Goal: Task Accomplishment & Management: Use online tool/utility

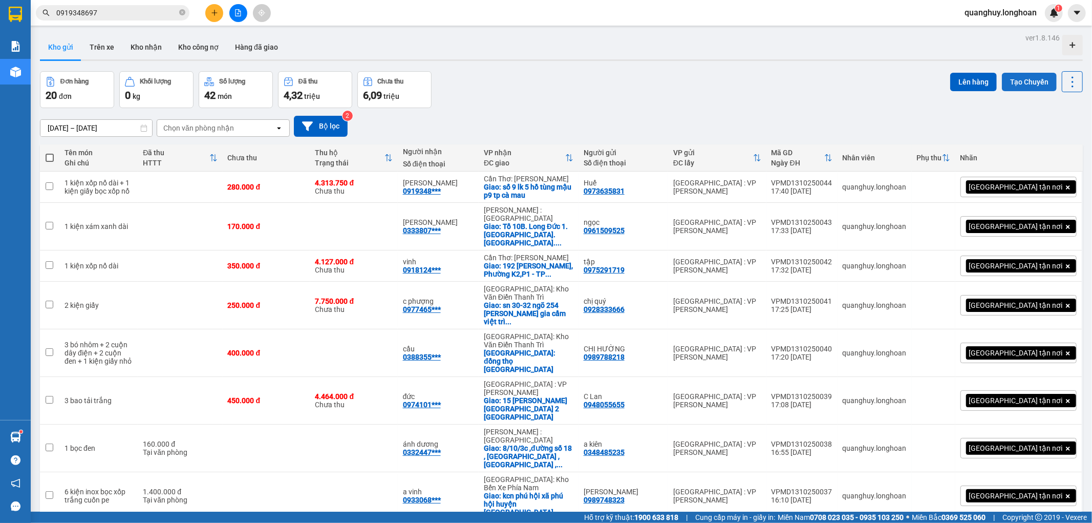
click at [1040, 81] on button "Tạo Chuyến" at bounding box center [1029, 82] width 55 height 18
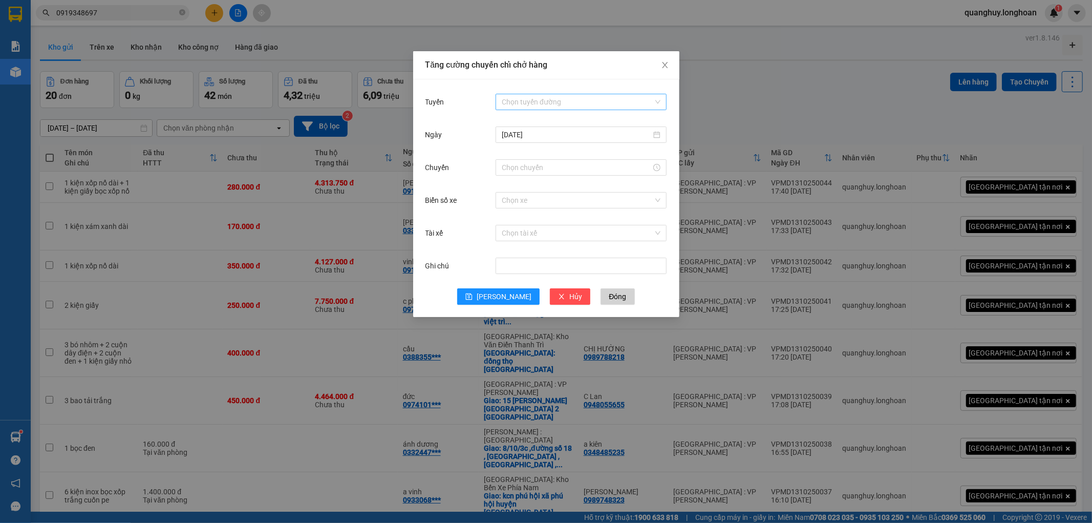
click at [545, 96] on input "Tuyến" at bounding box center [578, 101] width 152 height 15
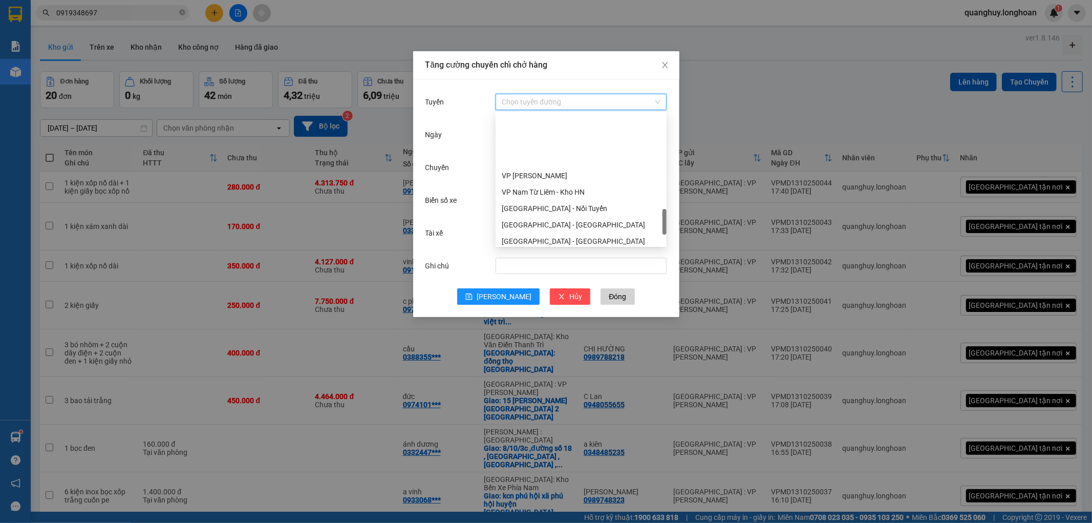
scroll to position [626, 0]
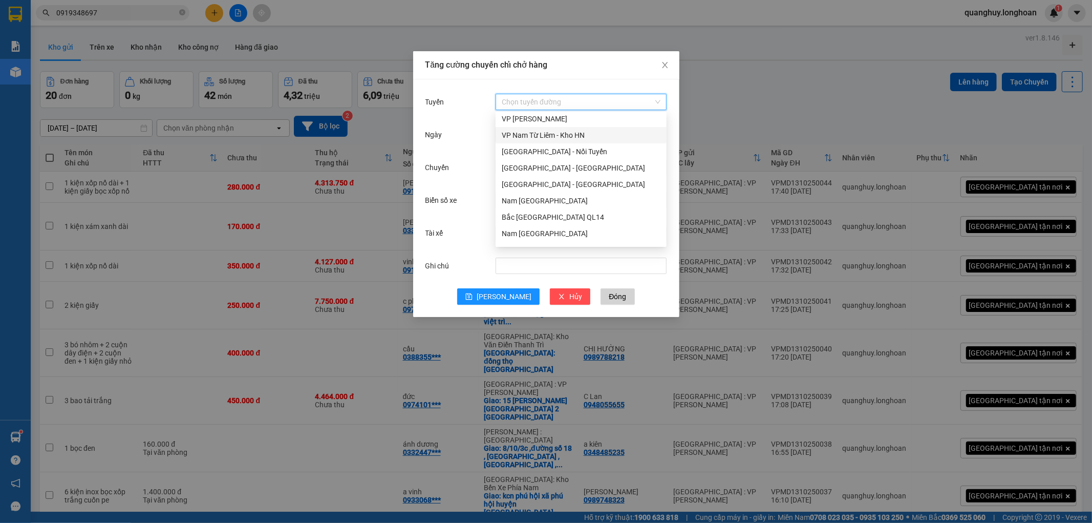
click at [535, 132] on div "VP Nam Từ Liêm - Kho HN" at bounding box center [581, 135] width 159 height 11
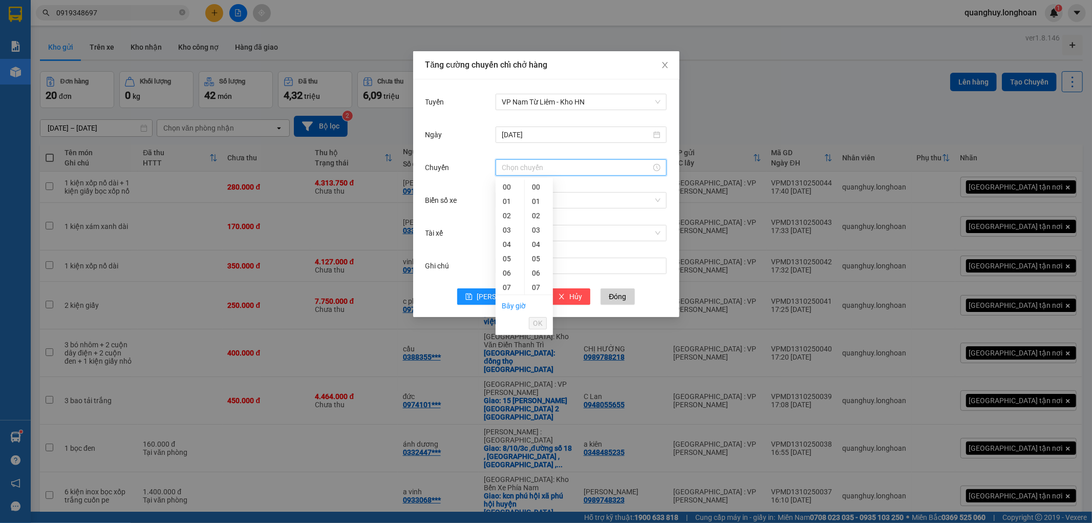
click at [517, 171] on input "Chuyến" at bounding box center [577, 167] width 150 height 11
click at [508, 263] on div "21" at bounding box center [510, 260] width 29 height 14
type input "21:00"
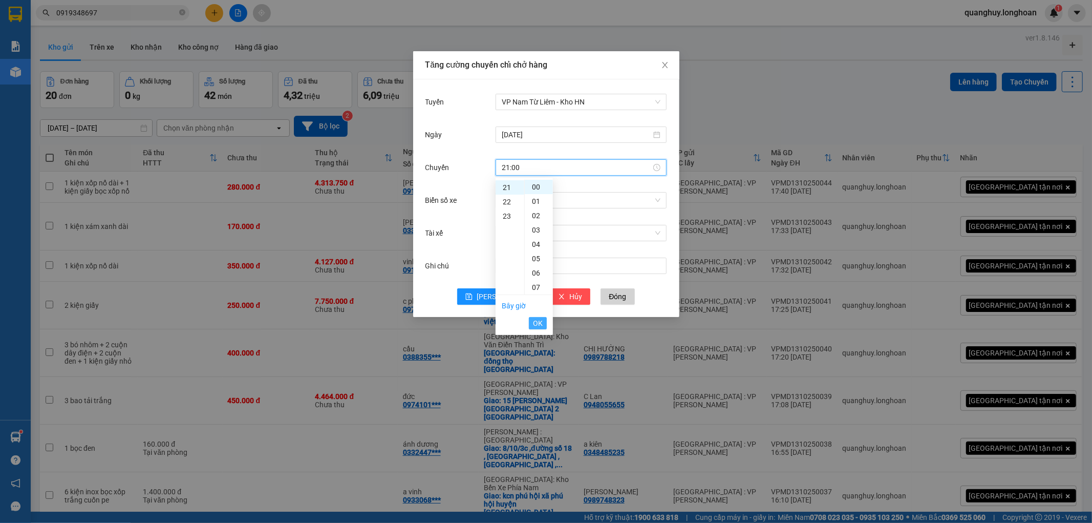
click at [540, 326] on span "OK" at bounding box center [538, 322] width 10 height 11
click at [538, 200] on input "Biển số xe" at bounding box center [578, 200] width 152 height 15
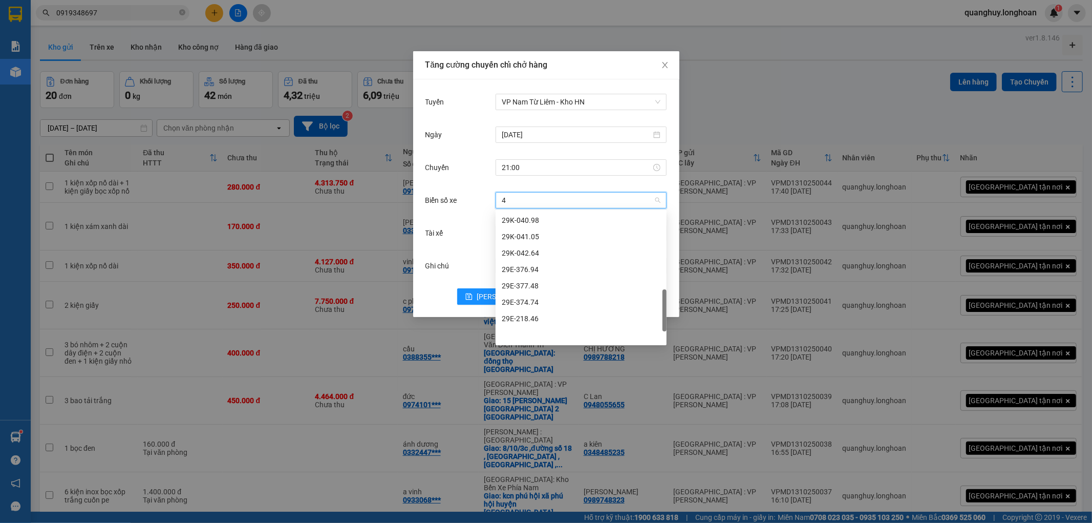
scroll to position [290, 0]
type input "44"
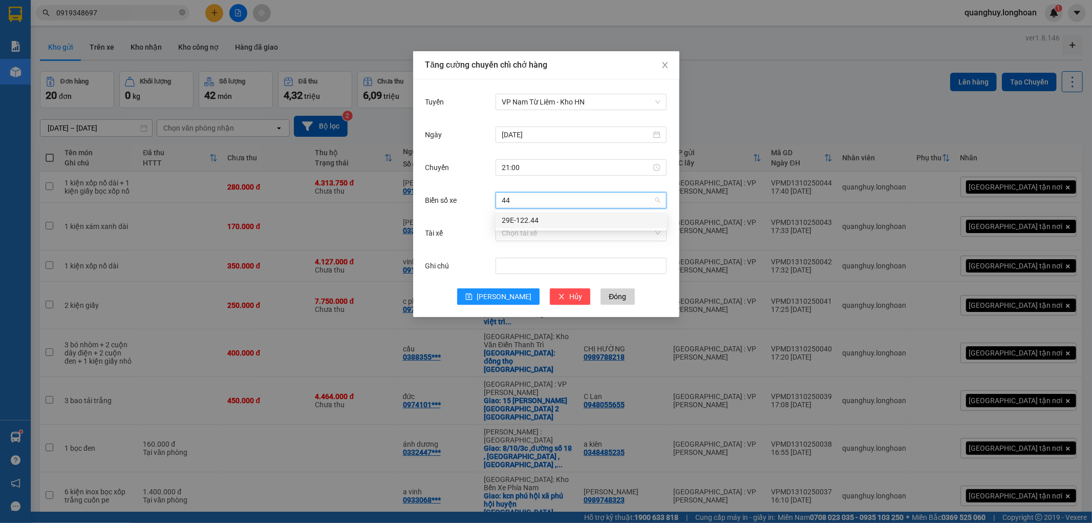
click at [519, 217] on div "29E-122.44" at bounding box center [581, 220] width 159 height 11
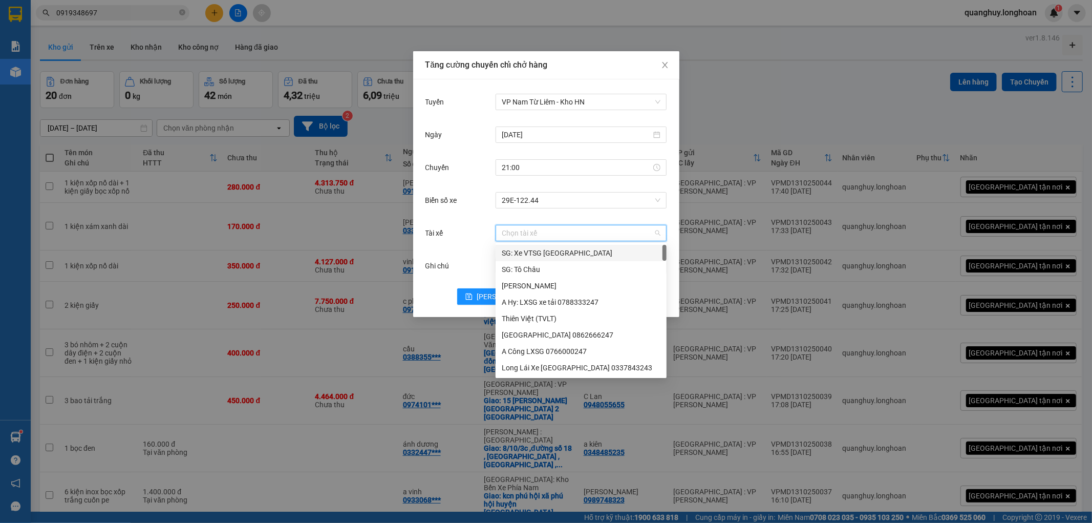
click at [519, 231] on input "Tài xế" at bounding box center [578, 232] width 152 height 15
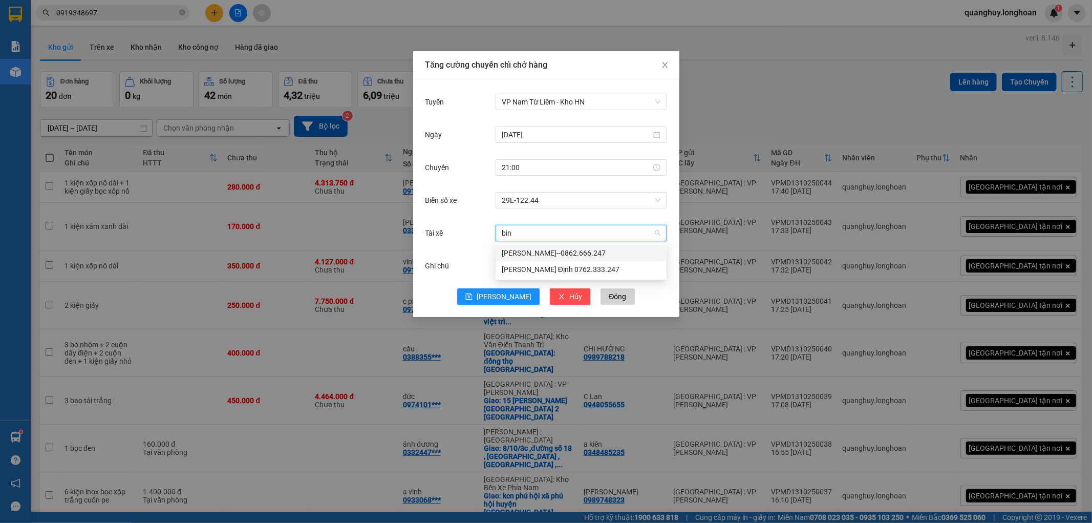
type input "binh"
click at [543, 250] on div "[PERSON_NAME]--0862.666.247" at bounding box center [581, 252] width 159 height 11
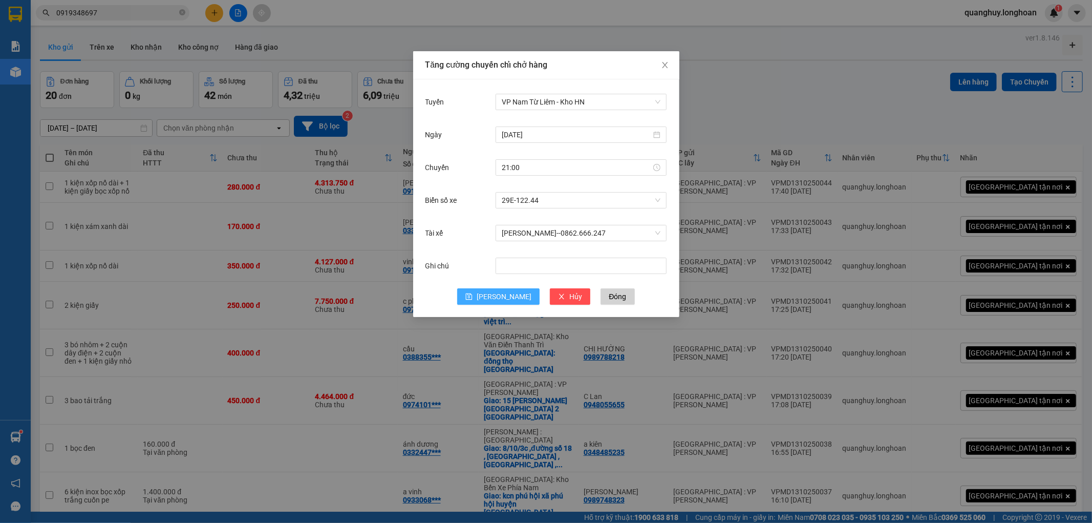
click at [473, 293] on icon "save" at bounding box center [468, 296] width 7 height 7
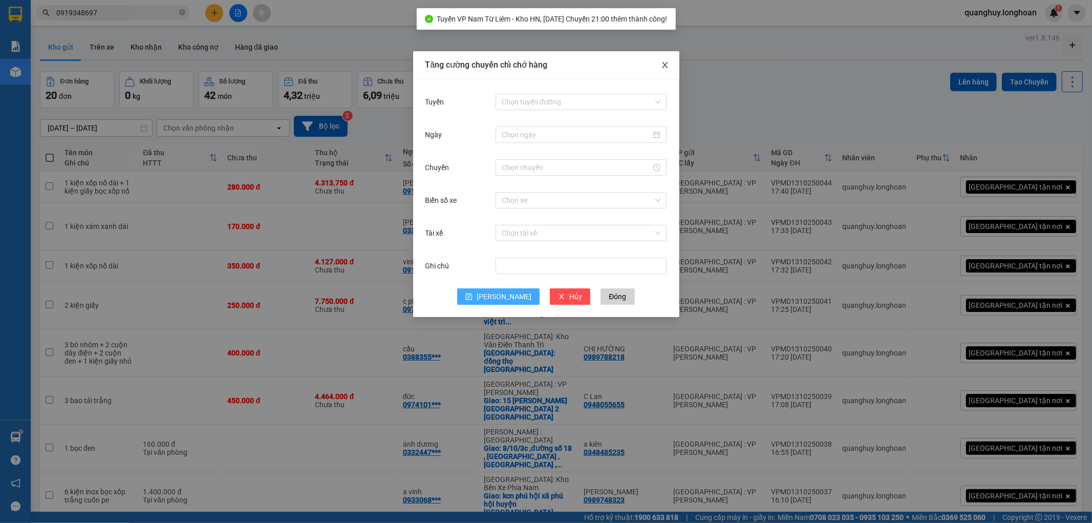
click at [663, 61] on icon "close" at bounding box center [665, 65] width 8 height 8
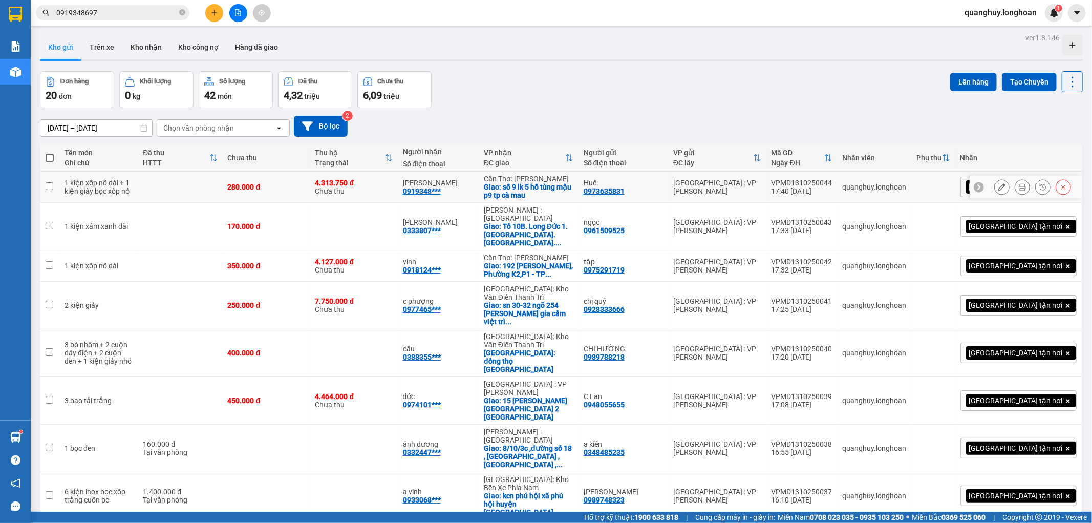
click at [162, 192] on td at bounding box center [180, 187] width 84 height 31
checkbox input "true"
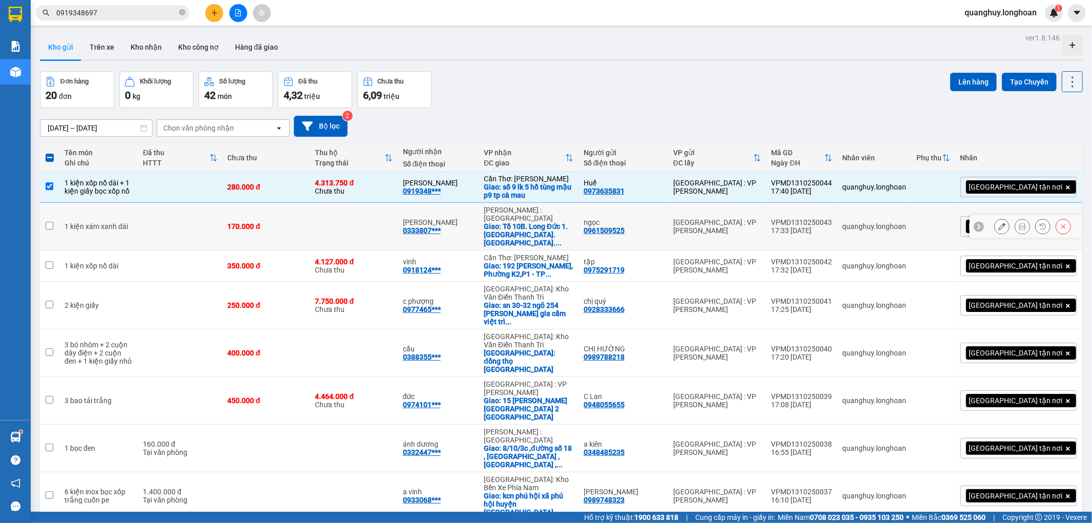
click at [173, 220] on td at bounding box center [180, 227] width 84 height 48
checkbox input "true"
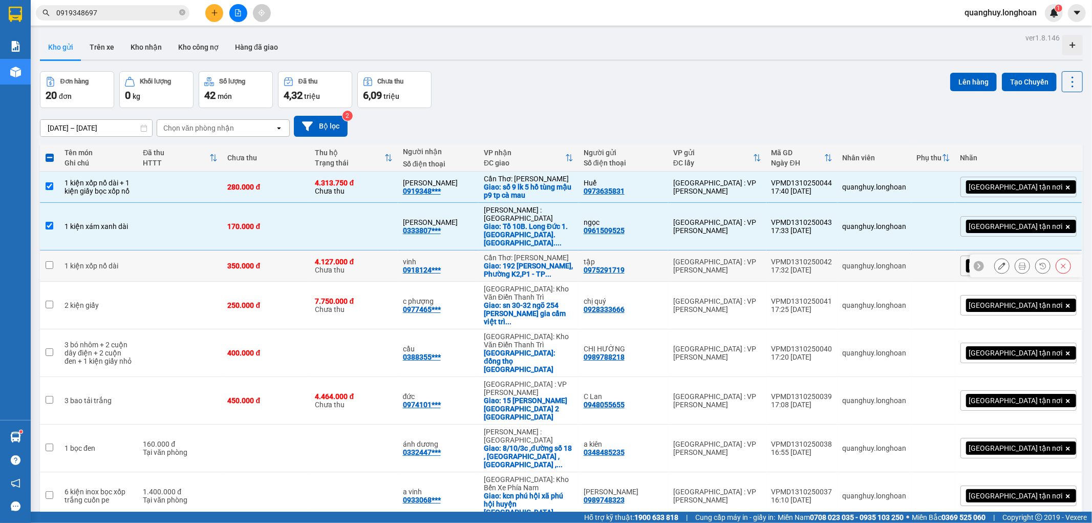
click at [185, 252] on td at bounding box center [180, 265] width 84 height 31
checkbox input "true"
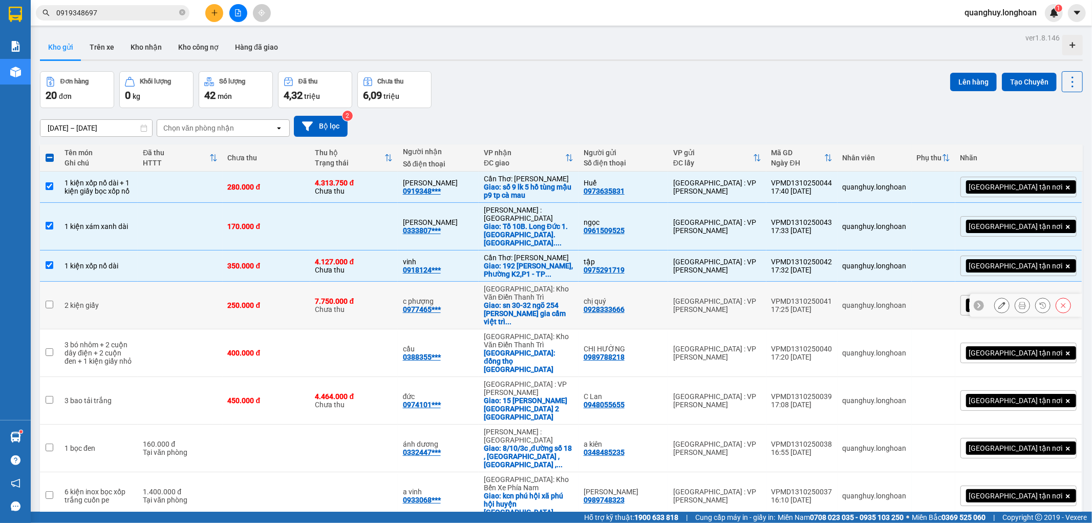
click at [188, 282] on td at bounding box center [180, 306] width 84 height 48
checkbox input "true"
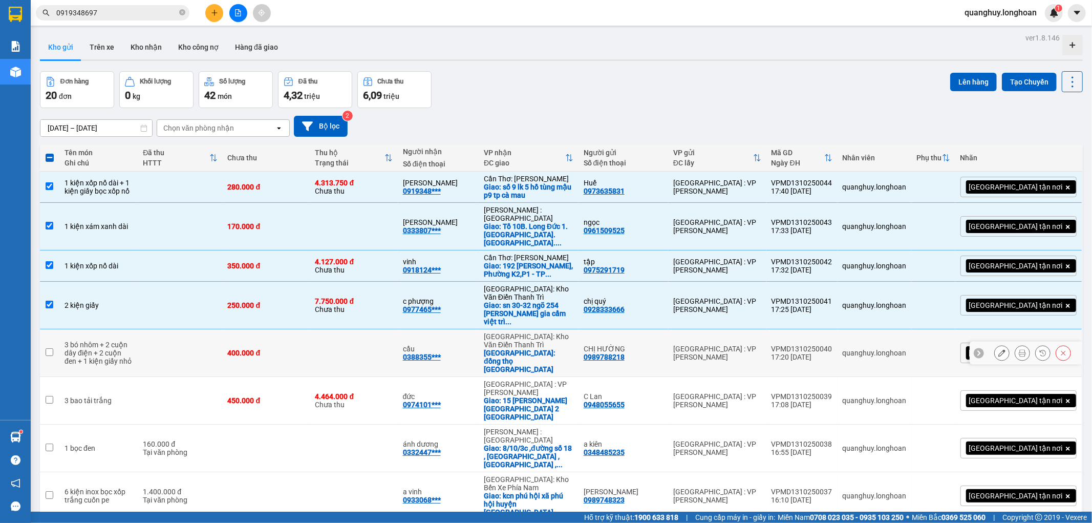
click at [195, 329] on td at bounding box center [180, 353] width 84 height 48
checkbox input "true"
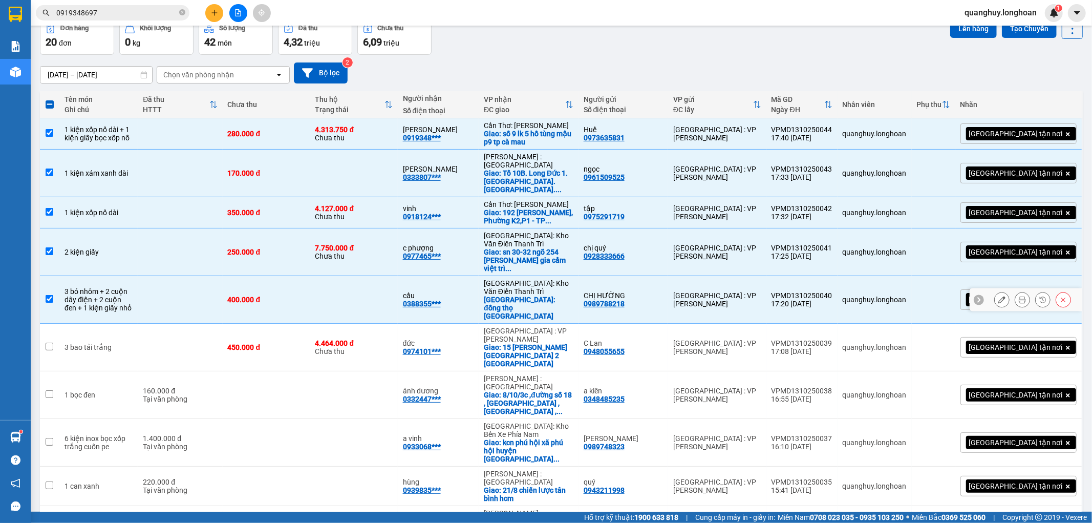
scroll to position [114, 0]
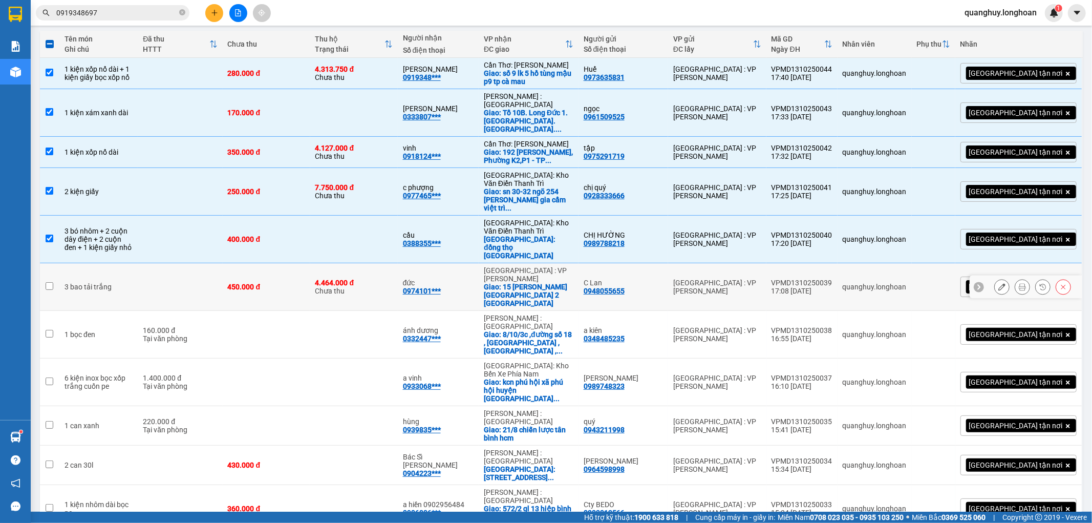
click at [213, 263] on td at bounding box center [180, 287] width 84 height 48
checkbox input "true"
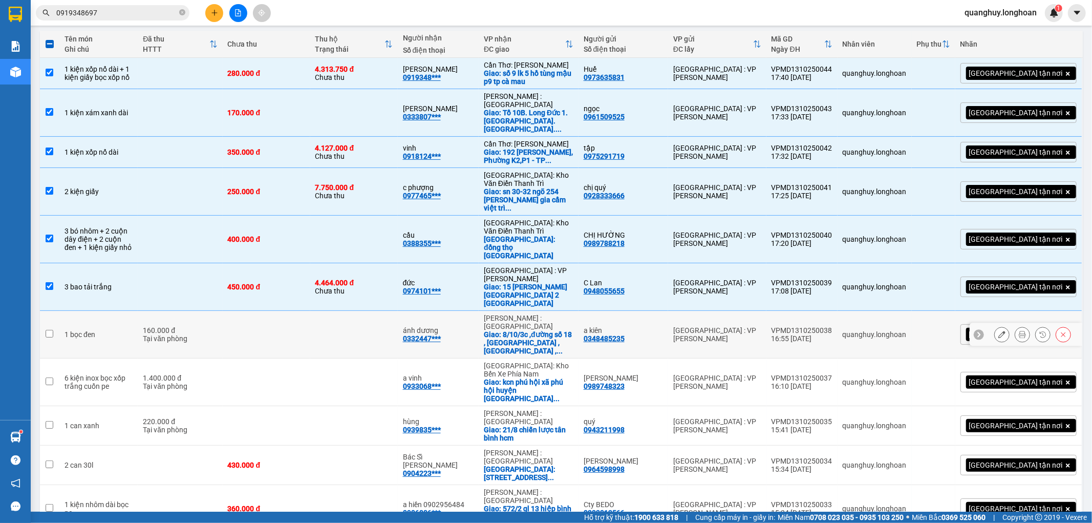
click at [198, 334] on div "Tại văn phòng" at bounding box center [180, 338] width 74 height 8
checkbox input "true"
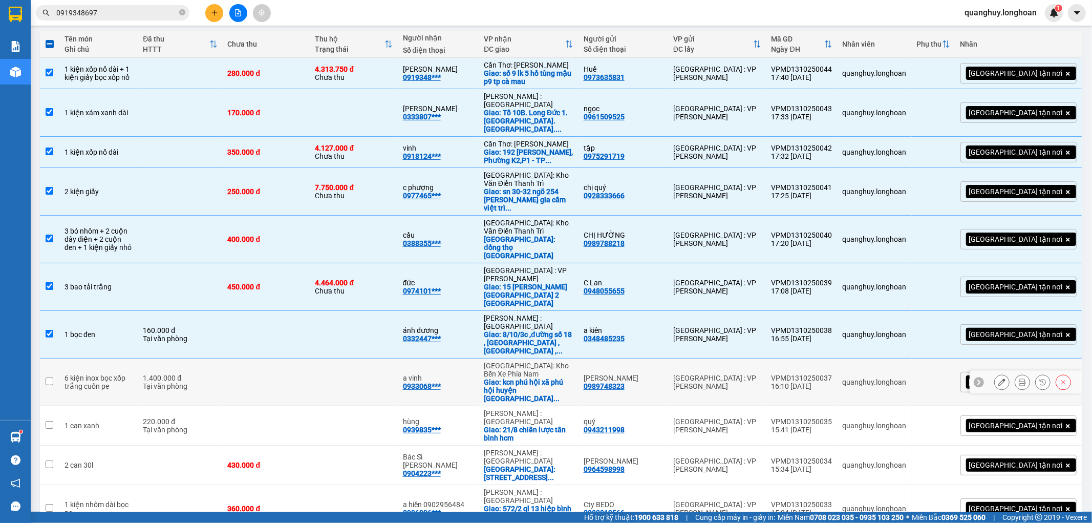
click at [217, 374] on div "1.400.000 đ" at bounding box center [180, 378] width 74 height 8
checkbox input "true"
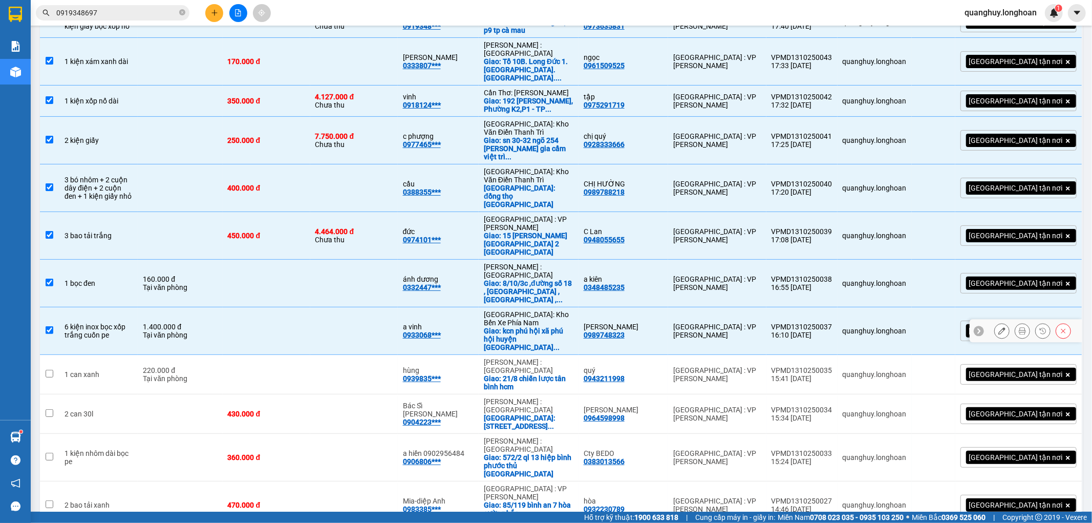
scroll to position [227, 0]
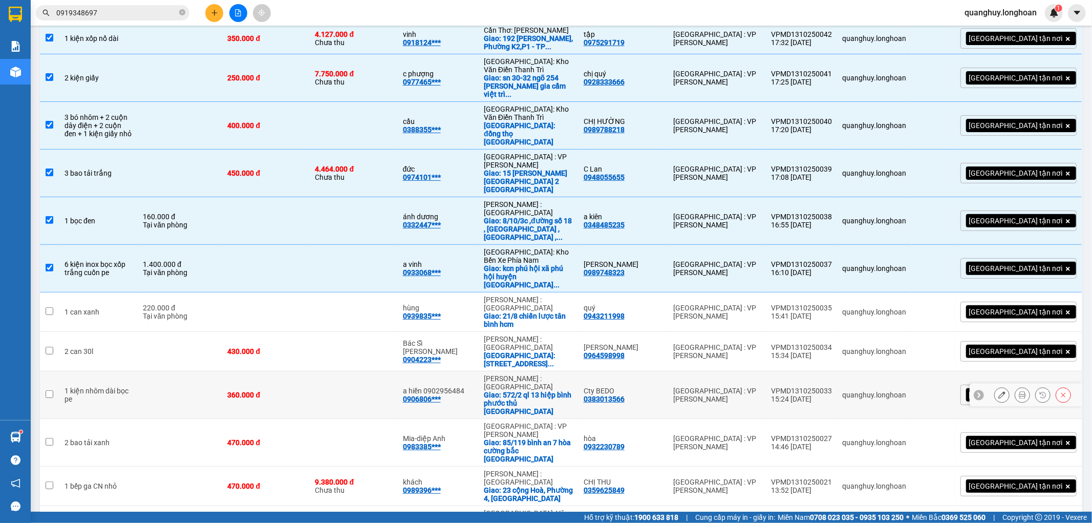
click at [195, 371] on td at bounding box center [180, 395] width 84 height 48
checkbox input "true"
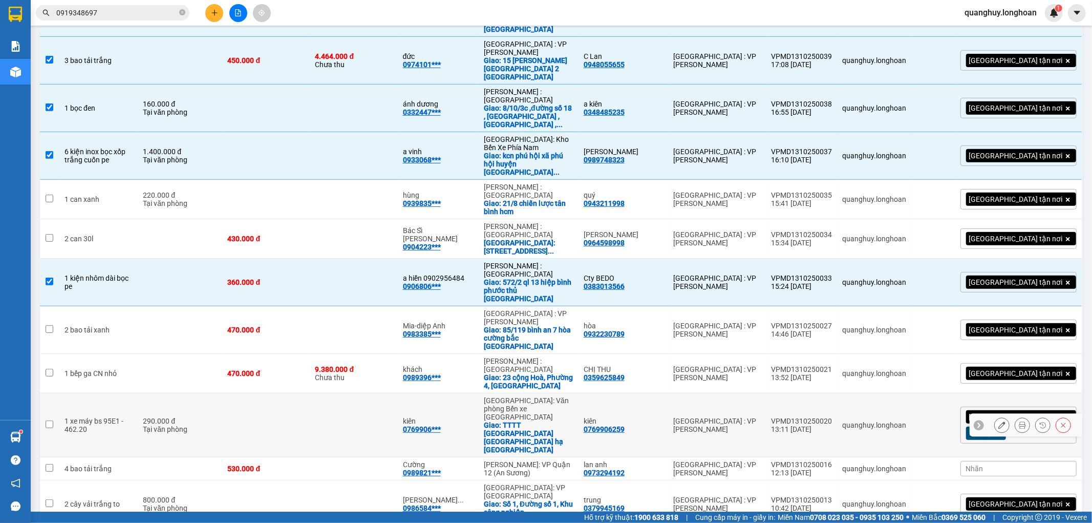
scroll to position [341, 0]
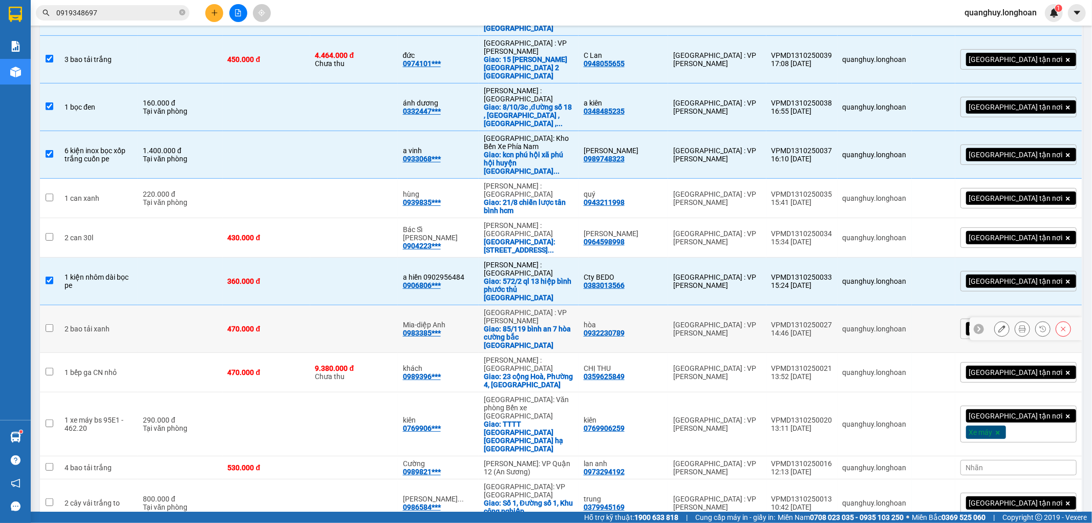
click at [162, 305] on td at bounding box center [180, 329] width 84 height 48
checkbox input "true"
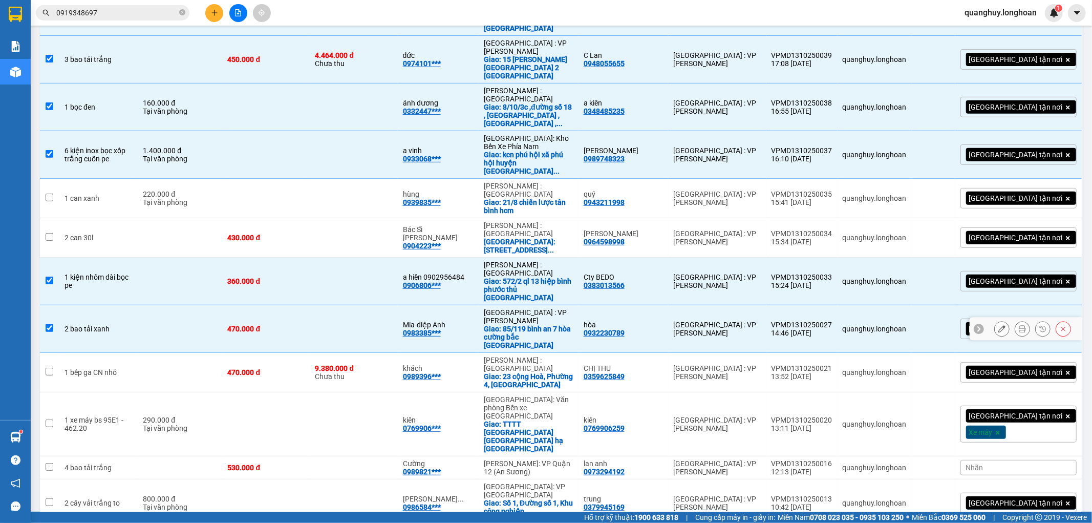
scroll to position [393, 0]
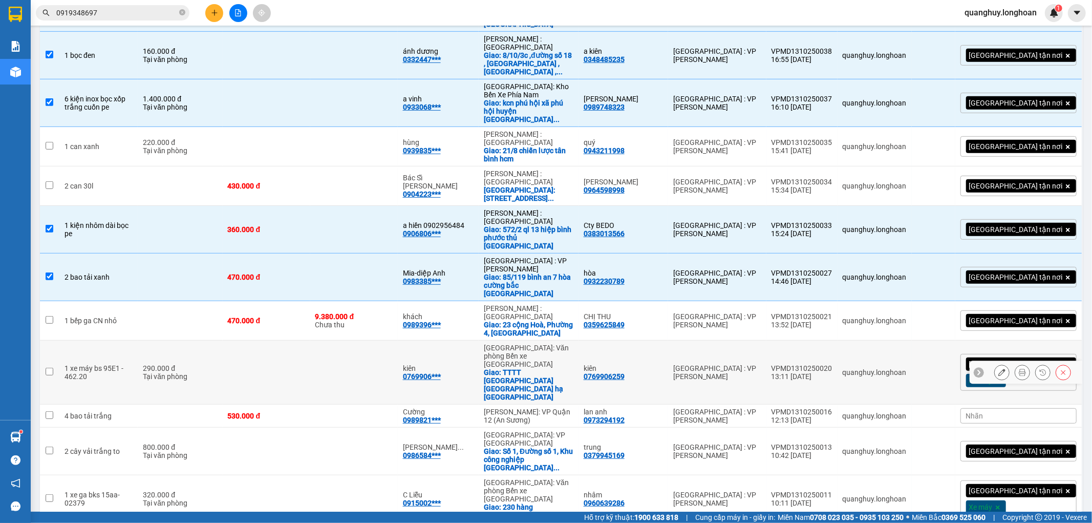
click at [168, 364] on div "290.000 đ" at bounding box center [180, 368] width 74 height 8
checkbox input "true"
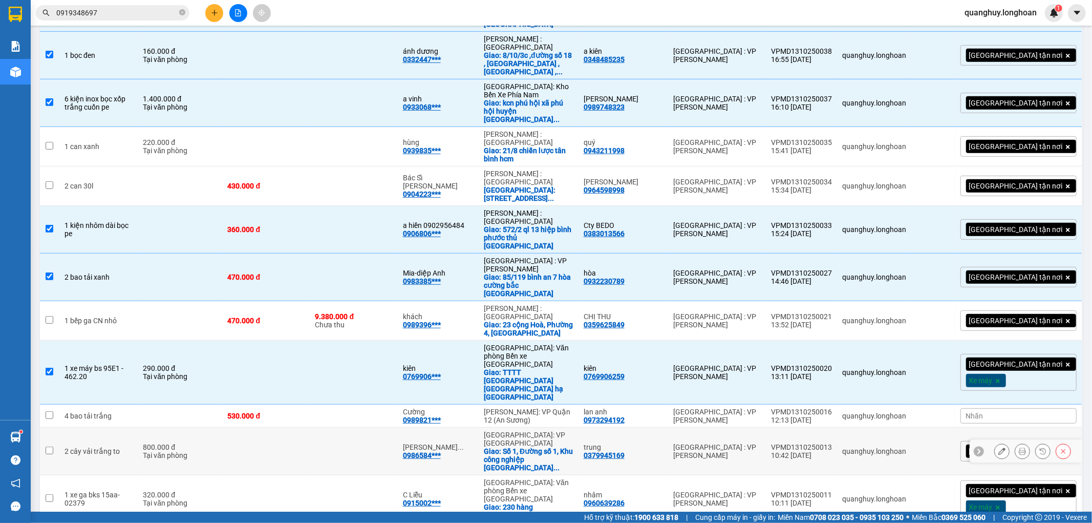
click at [204, 451] on div "Tại văn phòng" at bounding box center [180, 455] width 74 height 8
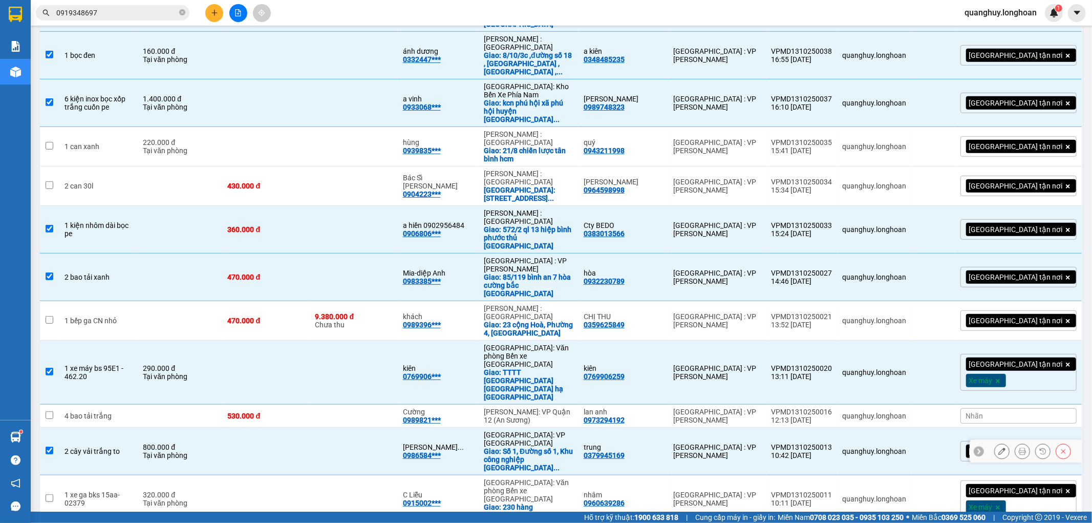
checkbox input "true"
click at [276, 475] on td at bounding box center [267, 499] width 88 height 48
checkbox input "true"
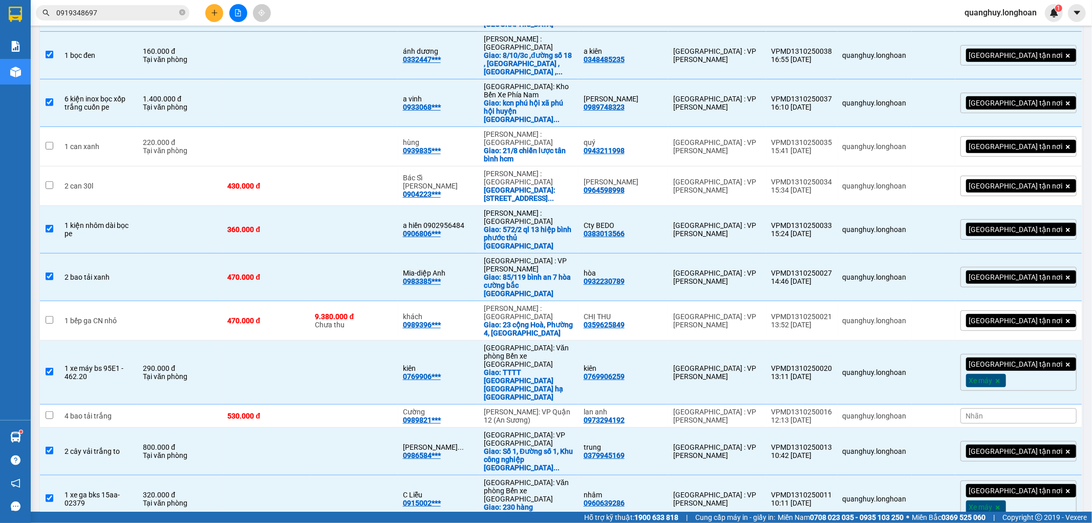
checkbox input "true"
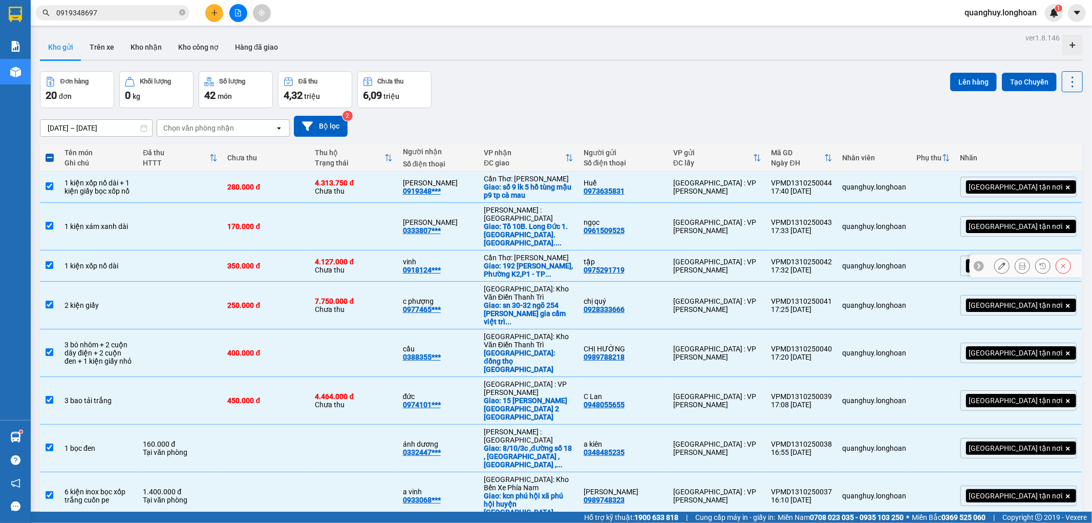
scroll to position [57, 0]
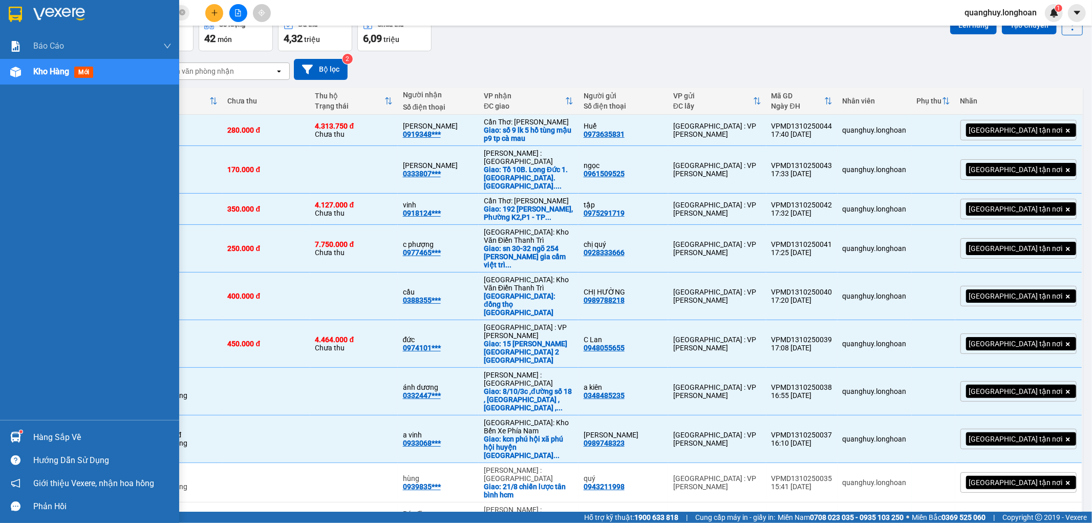
click at [7, 12] on div at bounding box center [16, 14] width 18 height 18
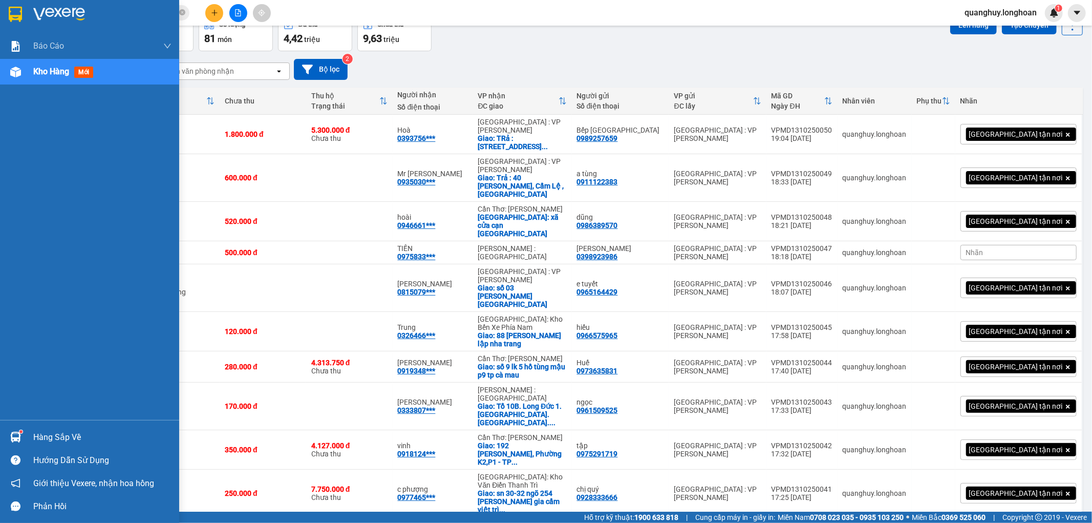
click at [19, 18] on img at bounding box center [15, 14] width 13 height 15
click at [13, 12] on img at bounding box center [15, 14] width 13 height 15
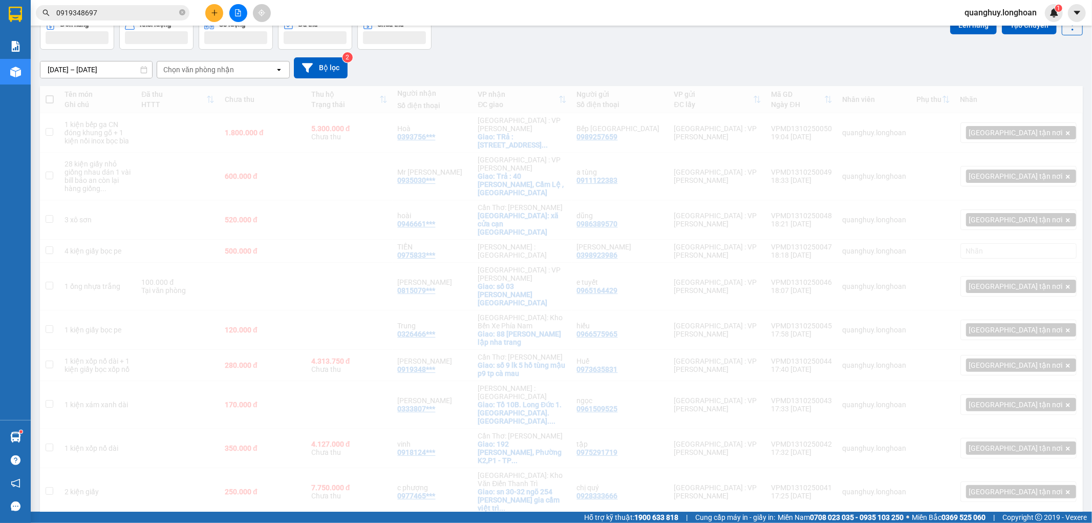
scroll to position [47, 0]
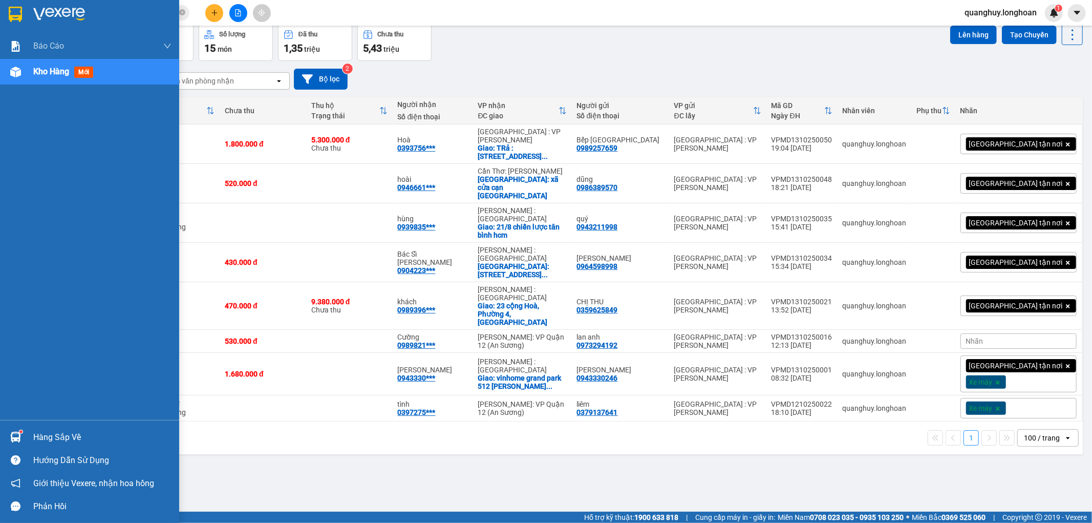
click at [14, 14] on img at bounding box center [15, 14] width 13 height 15
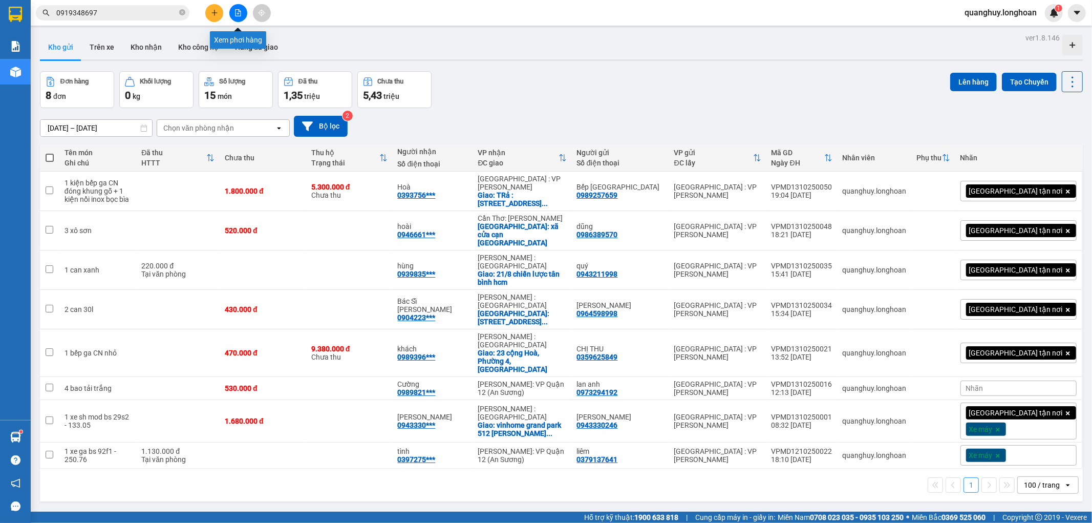
click at [241, 9] on icon "file-add" at bounding box center [238, 12] width 7 height 7
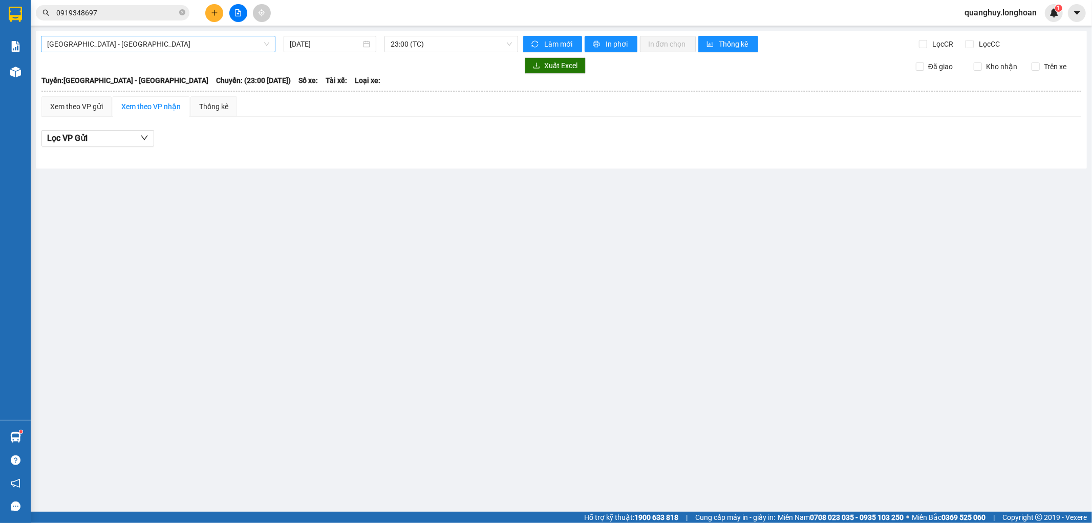
click at [185, 43] on span "[GEOGRAPHIC_DATA] - [GEOGRAPHIC_DATA]" at bounding box center [158, 43] width 222 height 15
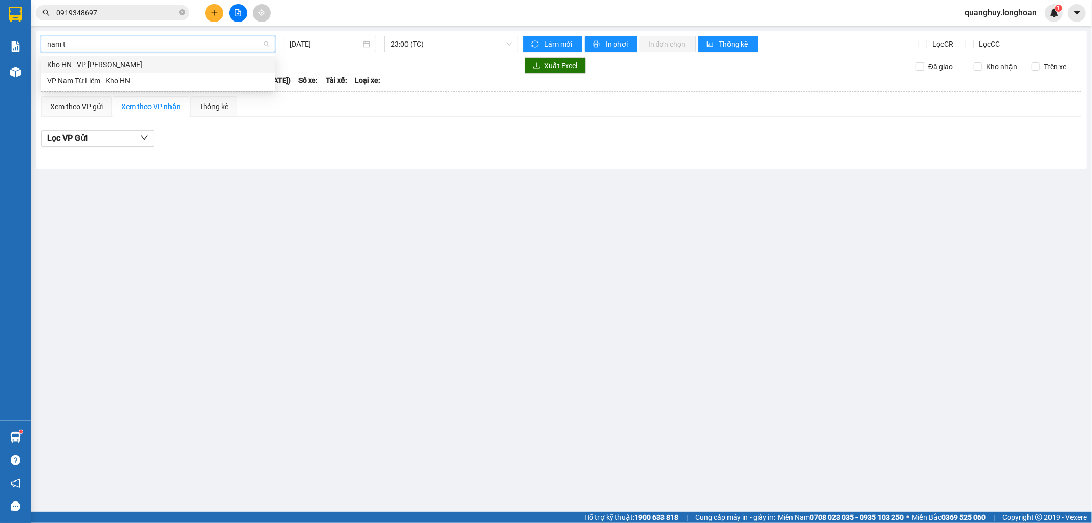
type input "nam từ"
click at [130, 79] on div "VP Nam Từ Liêm - Kho HN" at bounding box center [158, 80] width 222 height 11
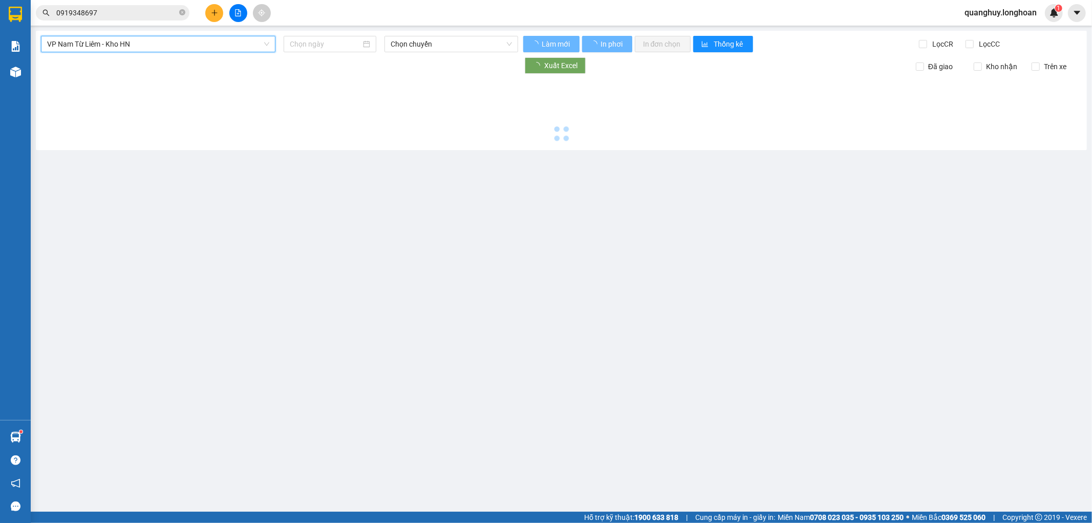
type input "[DATE]"
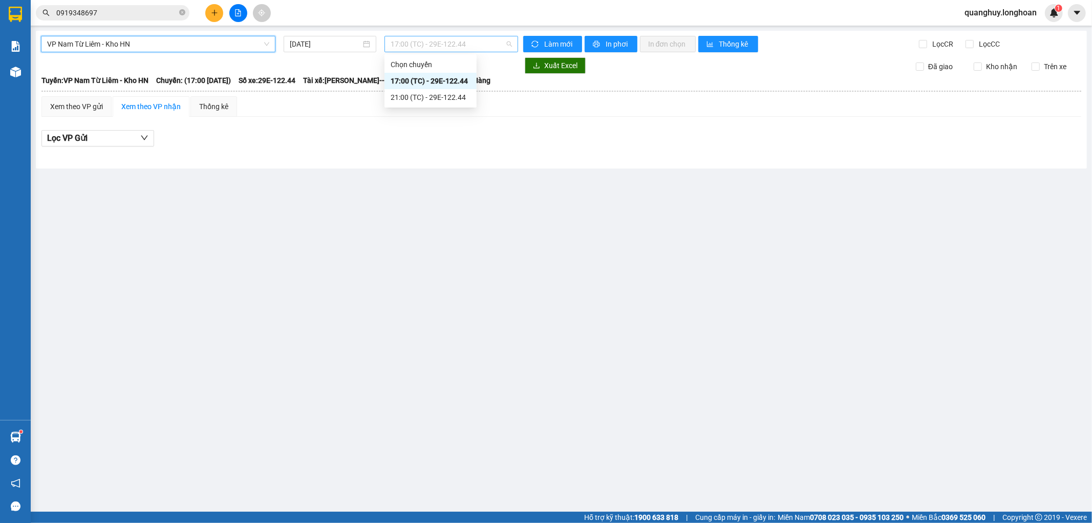
click at [488, 44] on span "17:00 (TC) - 29E-122.44" at bounding box center [451, 43] width 121 height 15
click at [448, 96] on div "21:00 (TC) - 29E-122.44" at bounding box center [431, 97] width 80 height 11
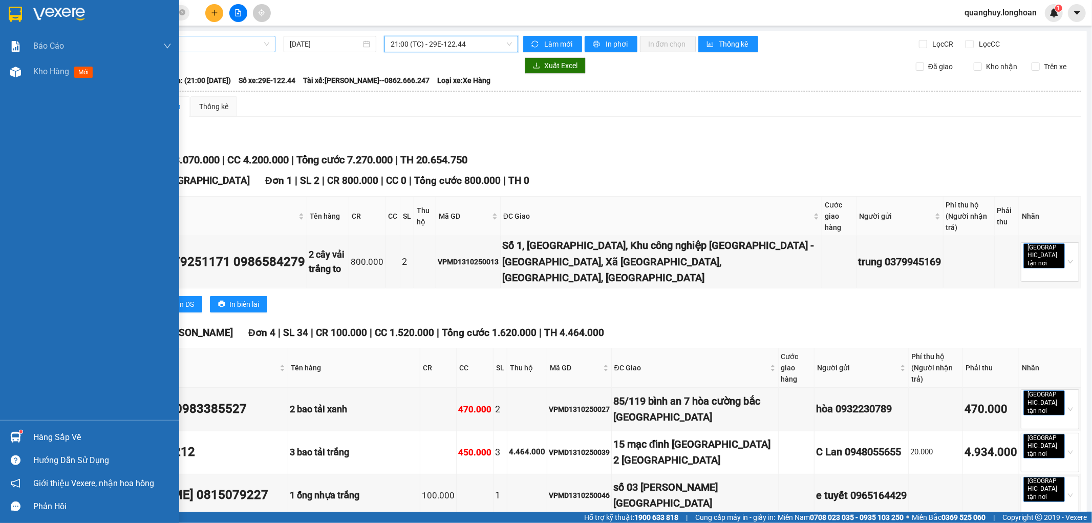
click at [23, 9] on div at bounding box center [16, 14] width 18 height 18
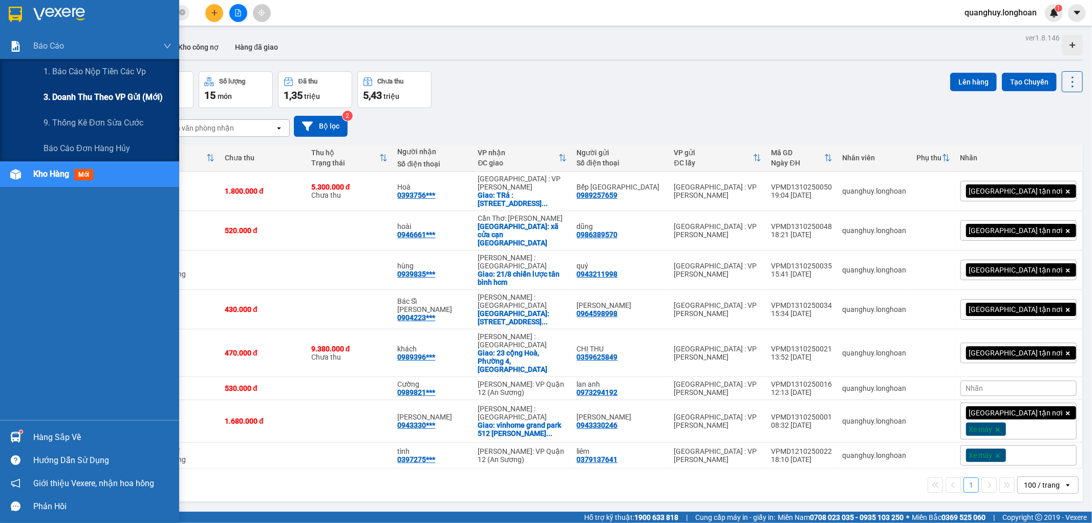
click at [89, 99] on span "3. Doanh Thu theo VP Gửi (mới)" at bounding box center [103, 97] width 119 height 13
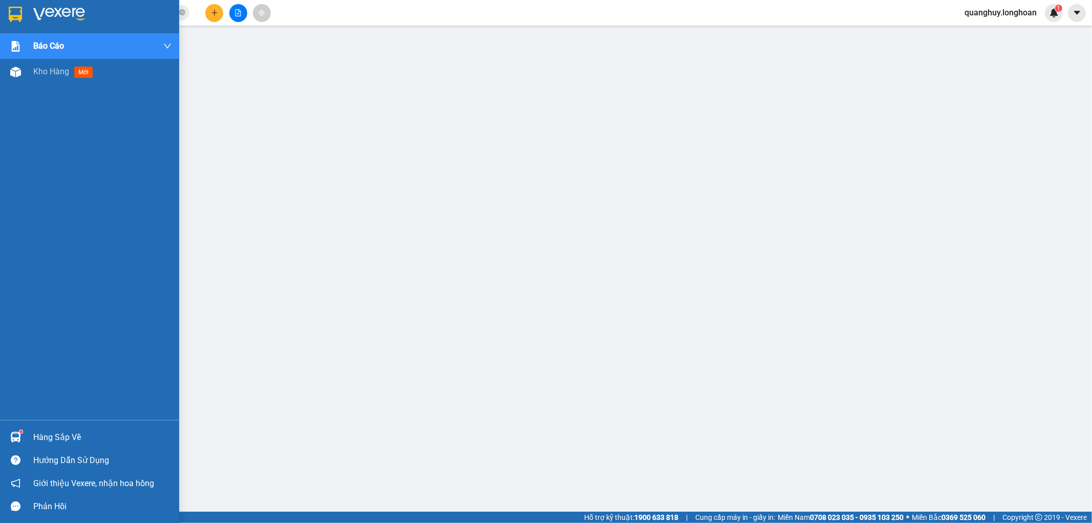
click at [17, 7] on img at bounding box center [15, 14] width 13 height 15
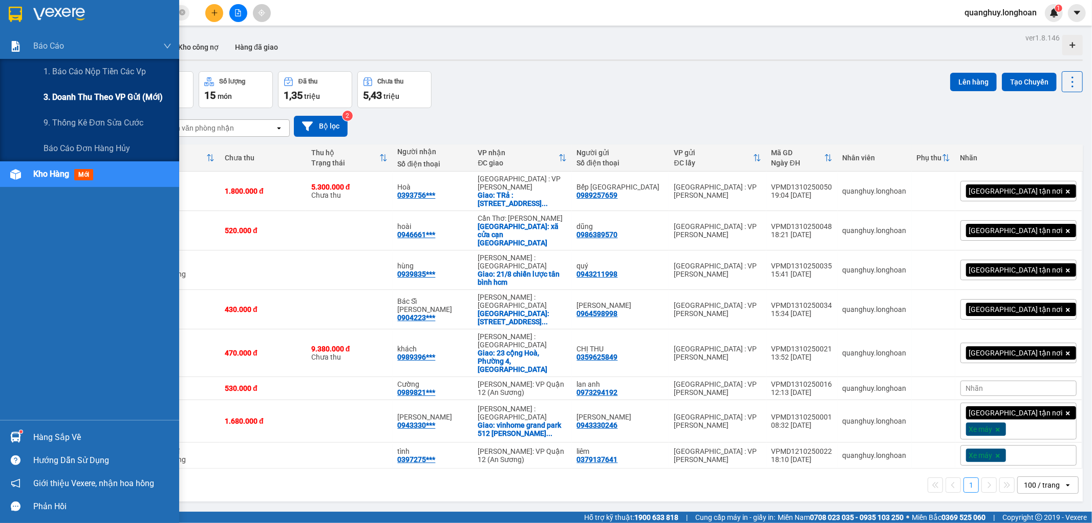
click at [106, 94] on span "3. Doanh Thu theo VP Gửi (mới)" at bounding box center [103, 97] width 119 height 13
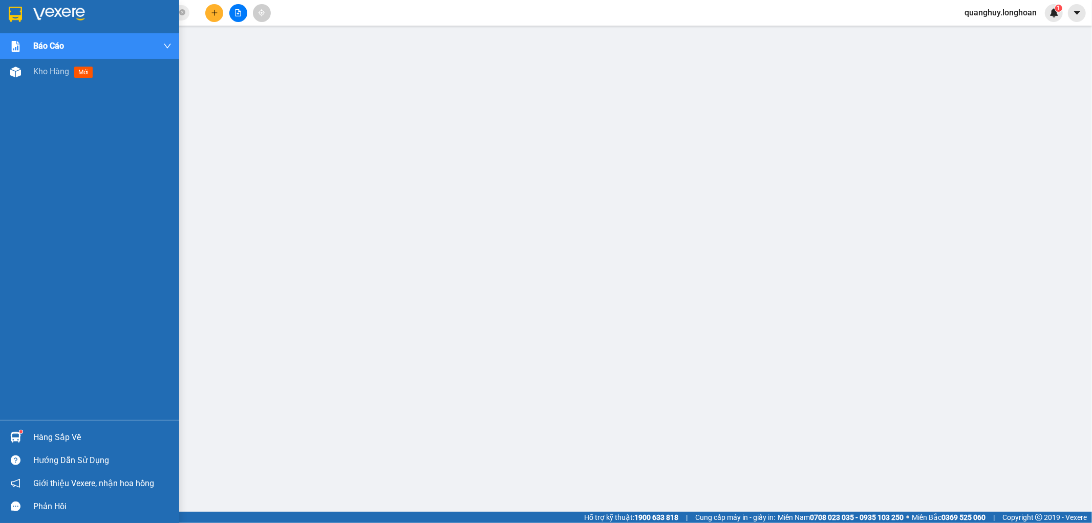
click at [22, 18] on img at bounding box center [15, 14] width 13 height 15
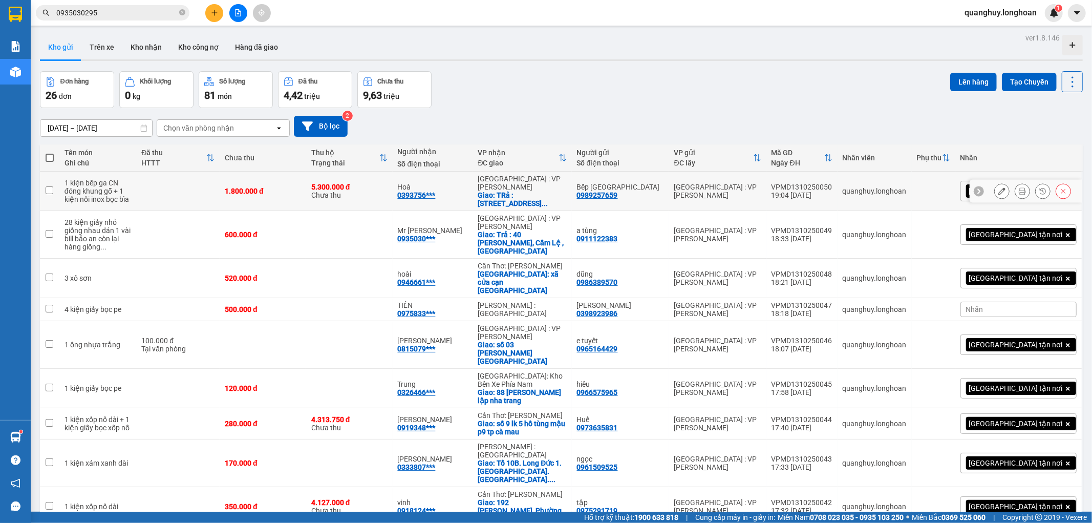
click at [76, 189] on div "1 kiện bếp ga CN đóng khung gỗ + 1 kiện nồi inox bọc bìa" at bounding box center [98, 191] width 67 height 25
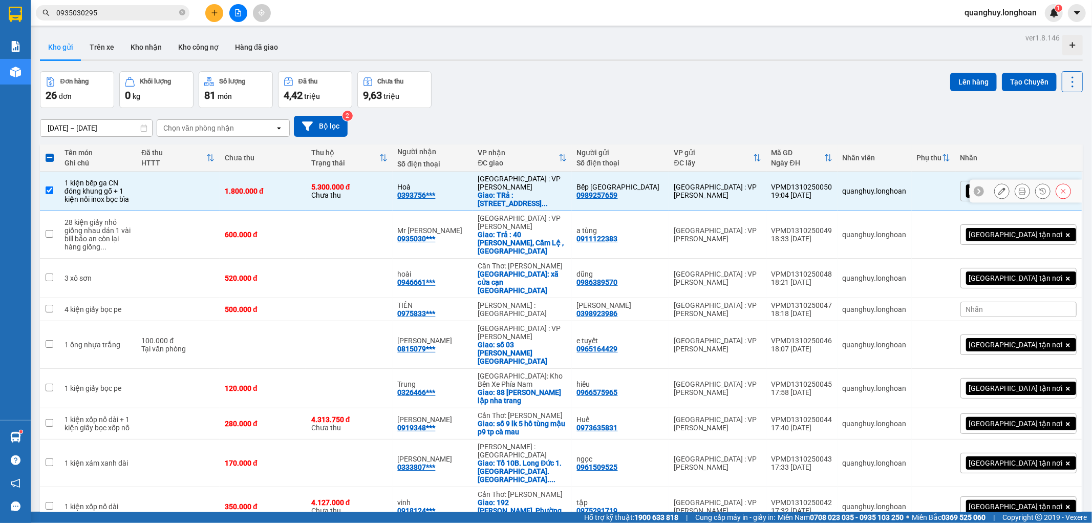
click at [51, 186] on input "checkbox" at bounding box center [50, 190] width 8 height 8
checkbox input "false"
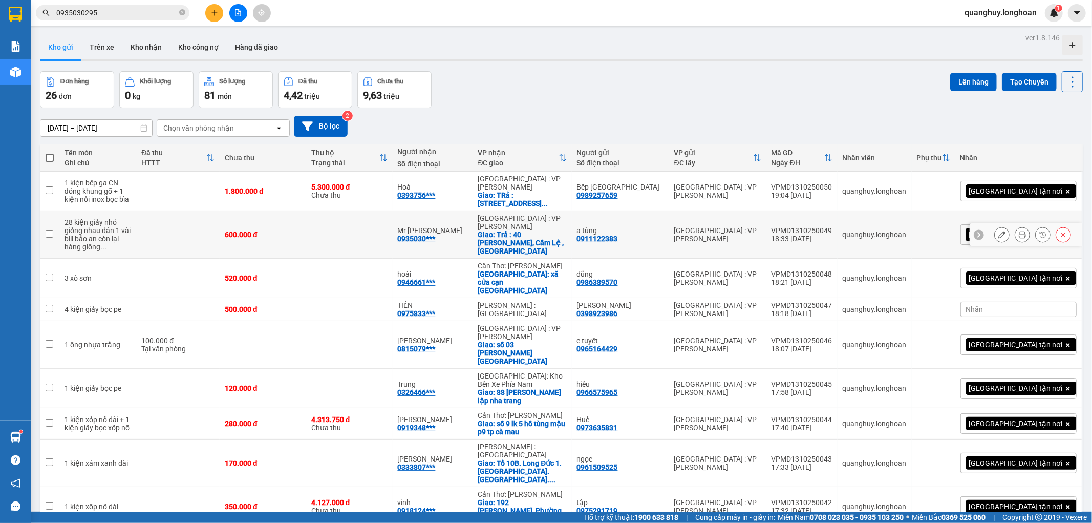
click at [151, 216] on td at bounding box center [177, 235] width 83 height 48
checkbox input "true"
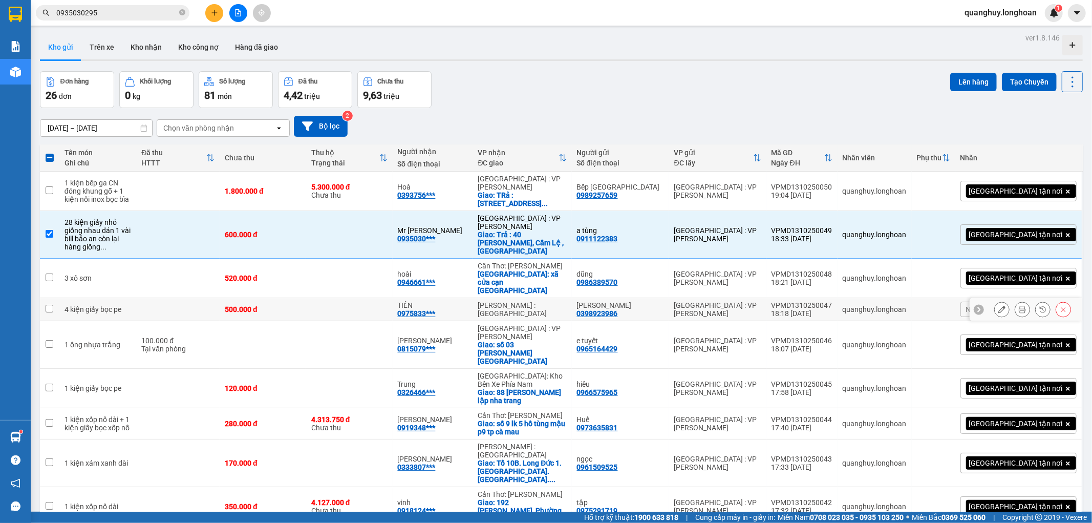
click at [109, 305] on div "4 kiện giấy bọc pe" at bounding box center [98, 309] width 67 height 8
checkbox input "true"
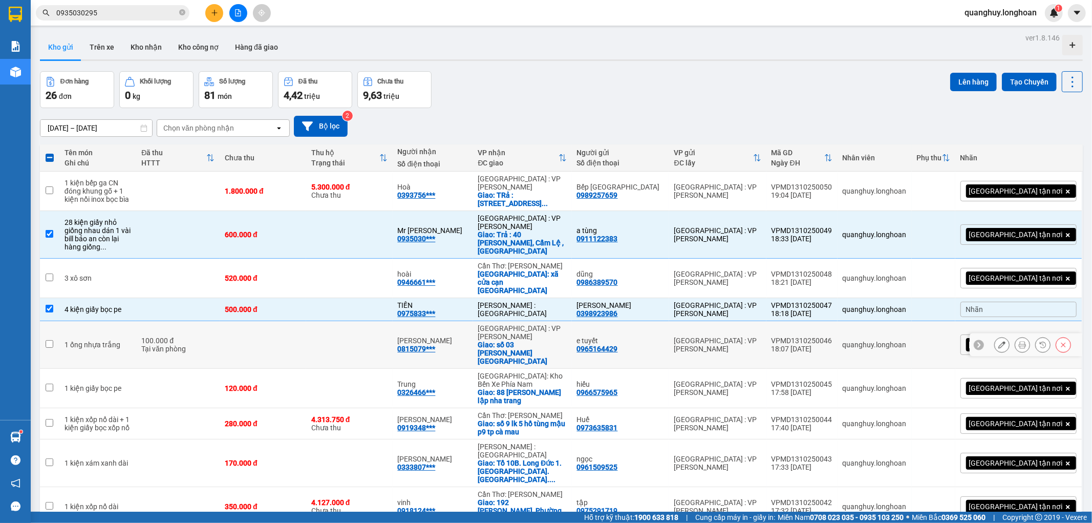
click at [123, 341] on div "1 ống nhựa trắng" at bounding box center [98, 345] width 67 height 8
checkbox input "true"
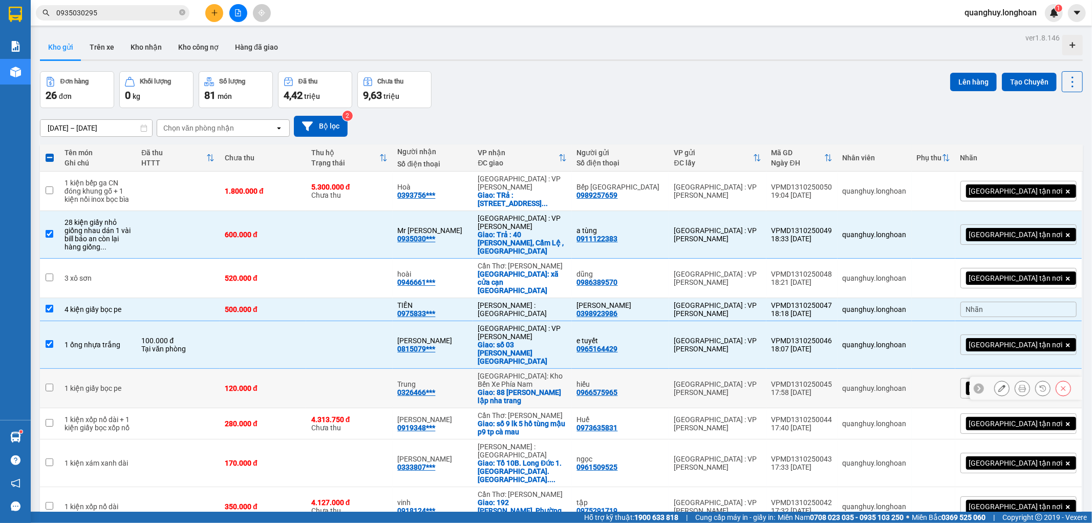
click at [100, 384] on div "1 kiện giấy bọc pe" at bounding box center [98, 388] width 67 height 8
checkbox input "true"
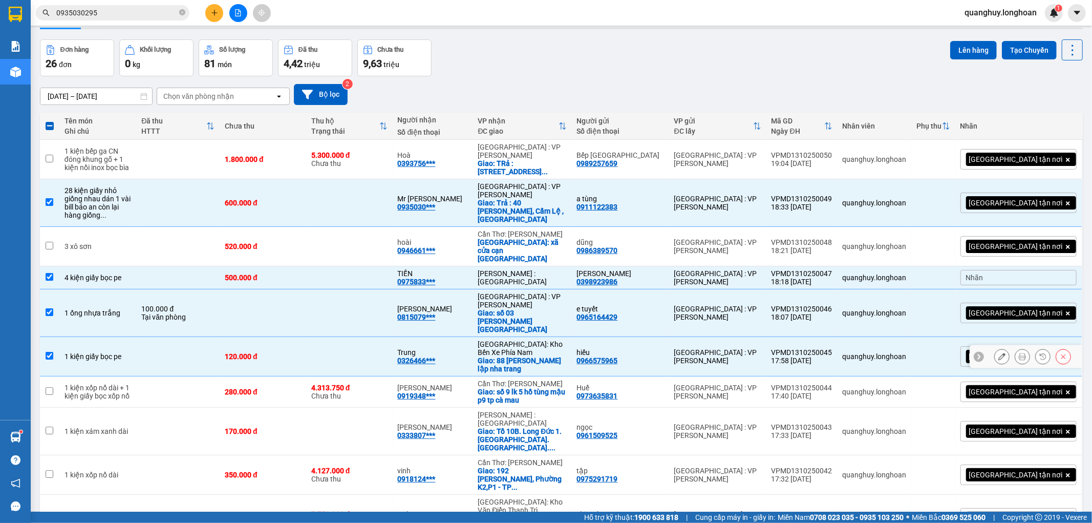
scroll to position [57, 0]
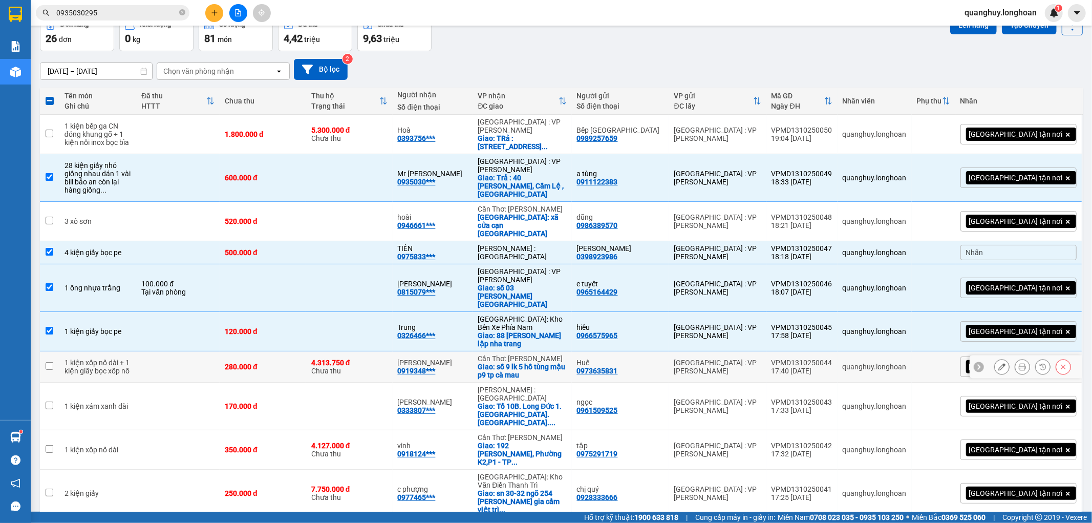
click at [121, 358] on div "1 kiện xốp nổ dài + 1 kiện giấy bọc xốp nổ" at bounding box center [98, 366] width 67 height 16
checkbox input "true"
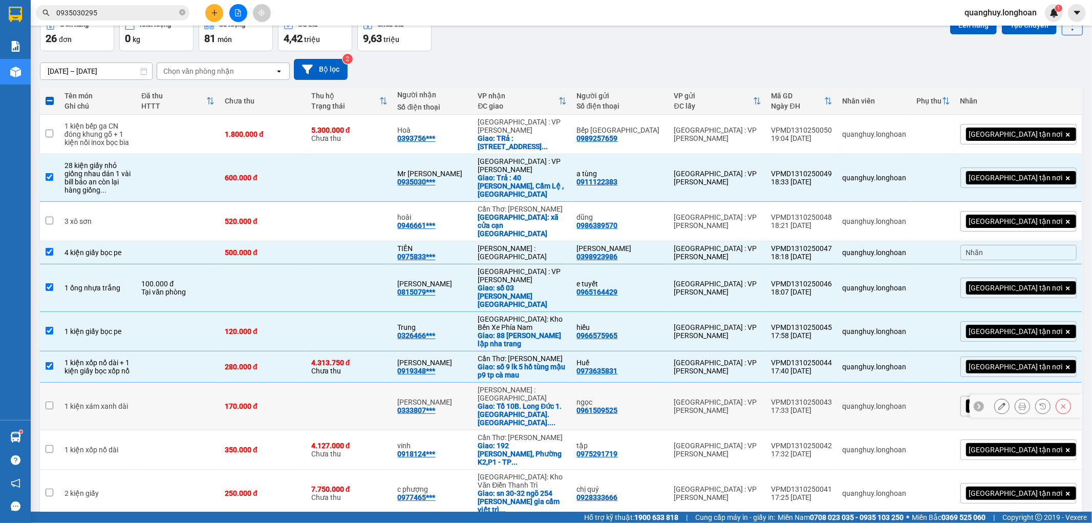
click at [132, 402] on div "1 kiện xám xanh dài" at bounding box center [98, 406] width 67 height 8
checkbox input "true"
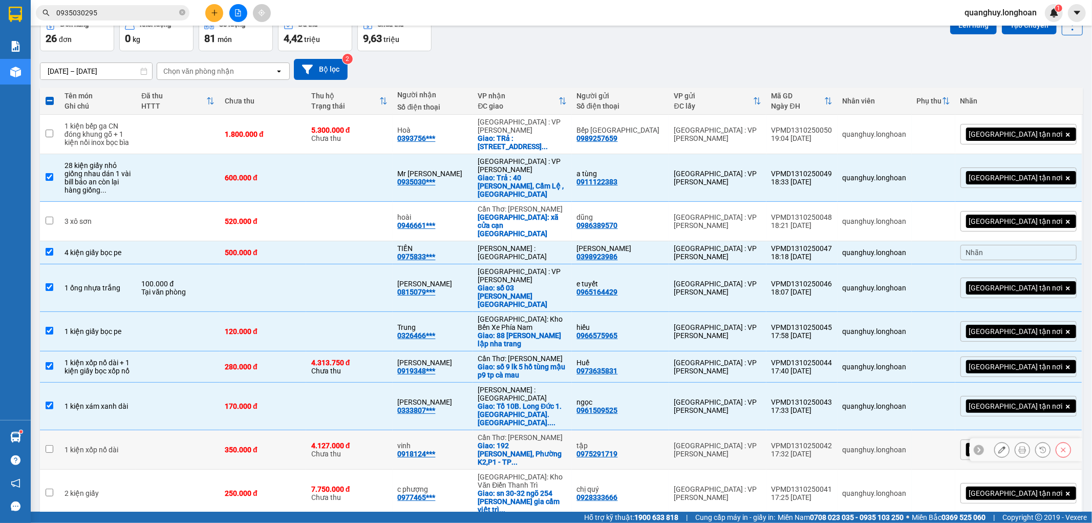
click at [129, 446] on div "1 kiện xốp nổ dài" at bounding box center [98, 450] width 67 height 8
checkbox input "true"
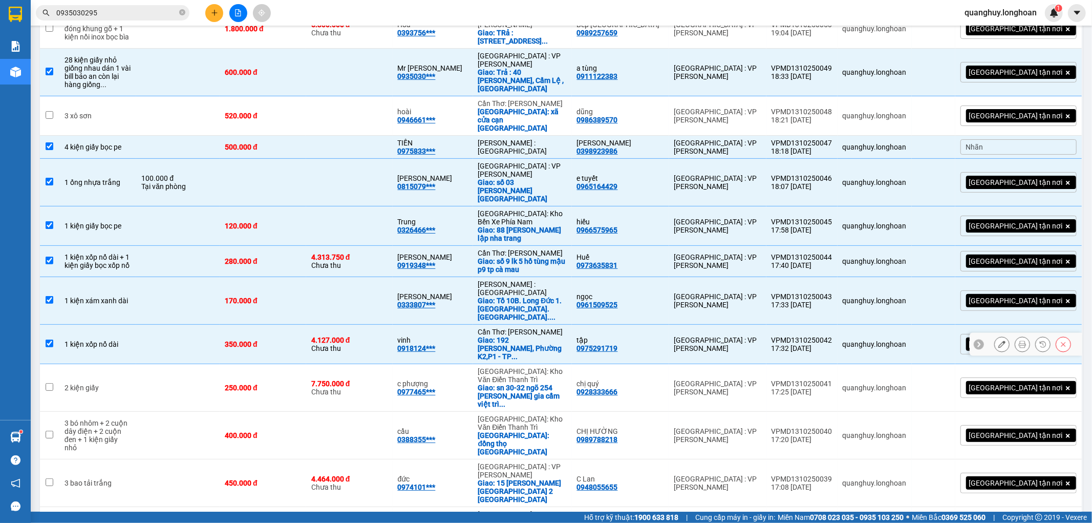
scroll to position [171, 0]
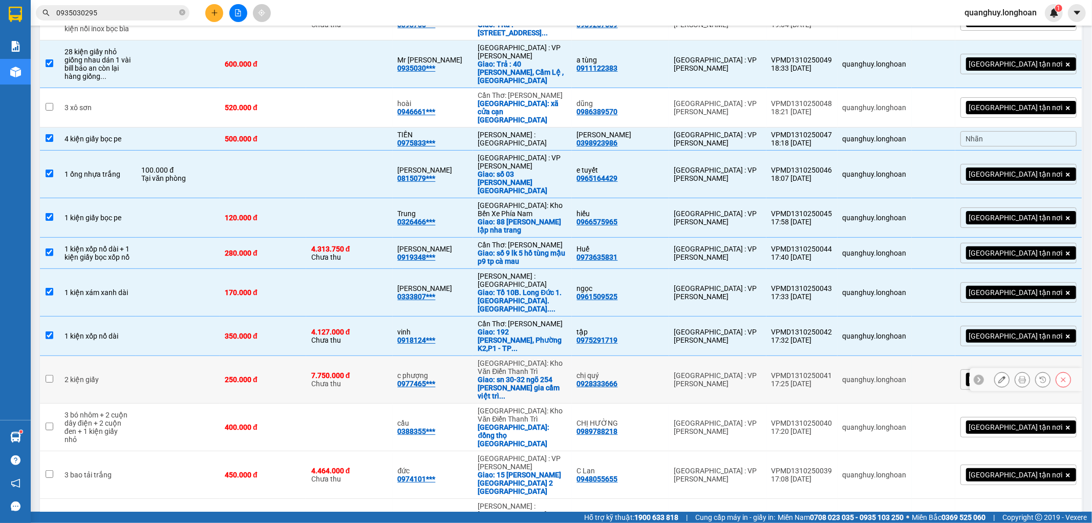
click at [179, 356] on td at bounding box center [177, 380] width 83 height 48
checkbox input "true"
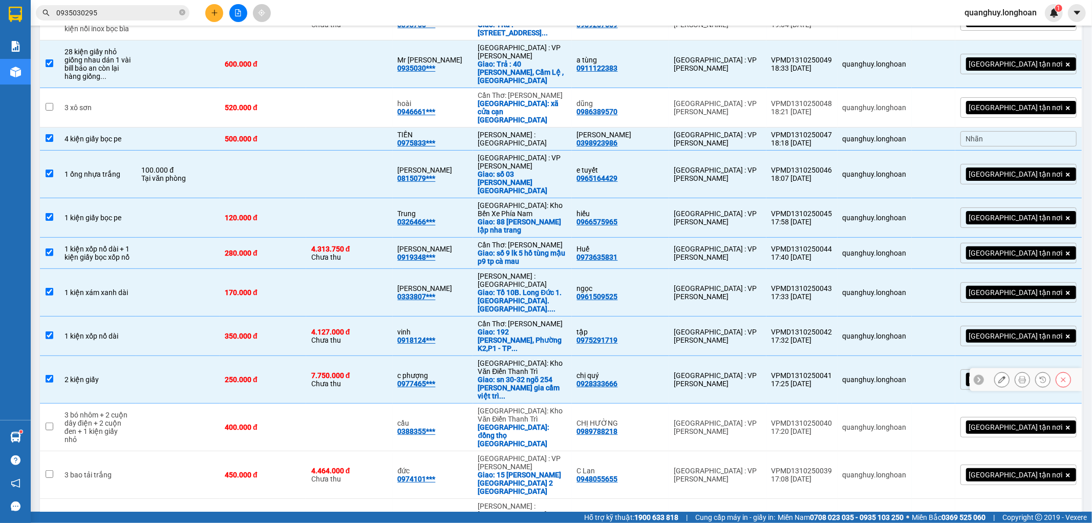
scroll to position [227, 0]
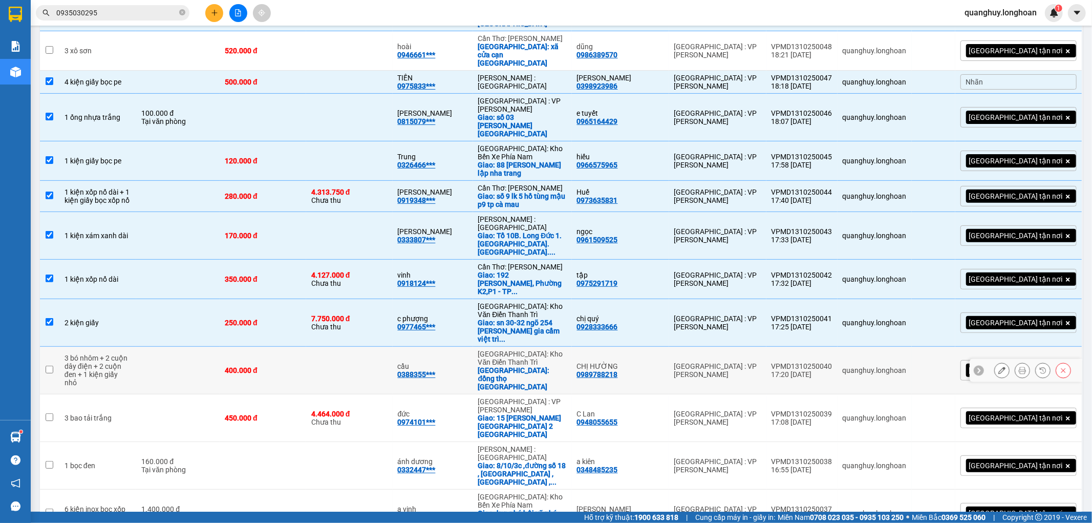
click at [159, 347] on td at bounding box center [177, 371] width 83 height 48
checkbox input "true"
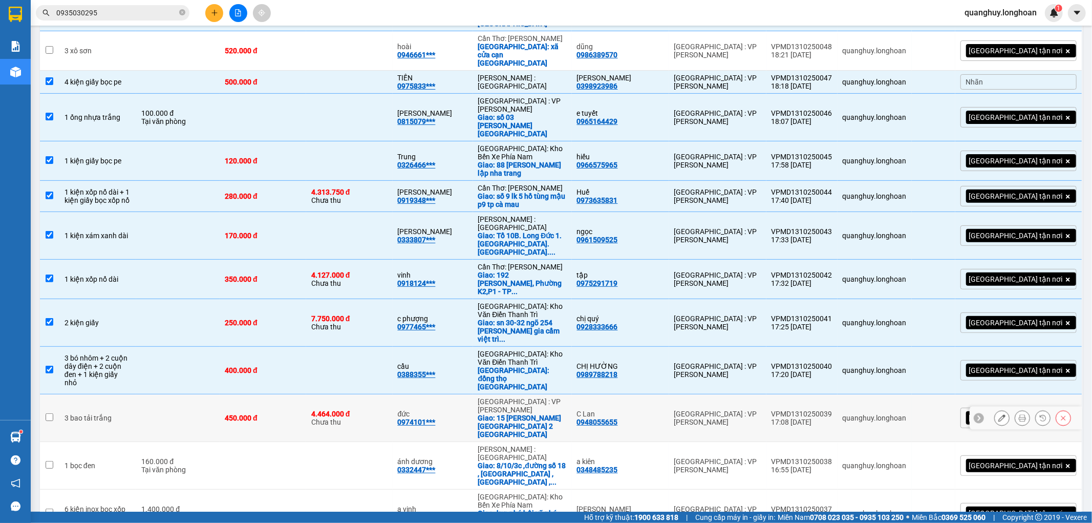
click at [137, 394] on td "3 bao tải trắng" at bounding box center [97, 418] width 77 height 48
checkbox input "true"
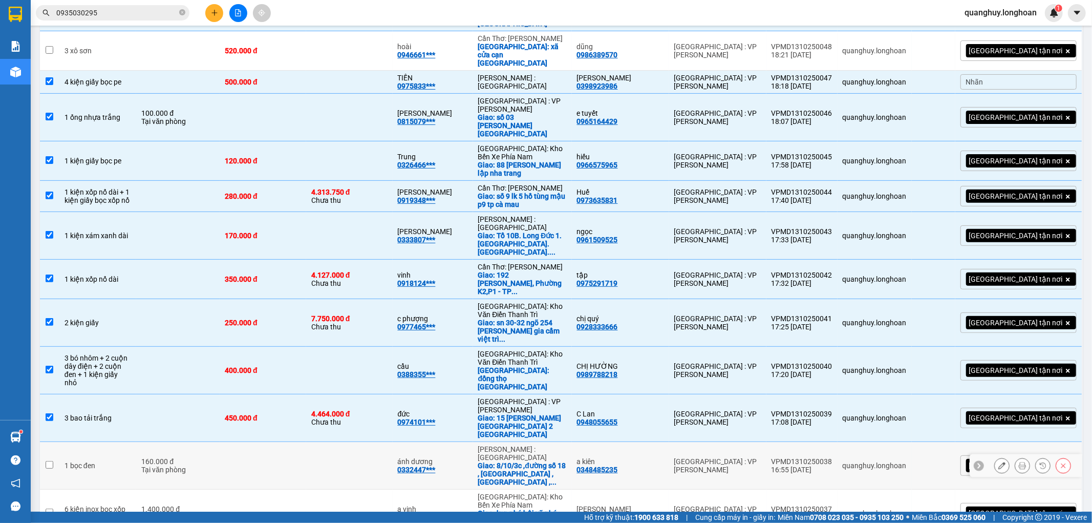
click at [127, 442] on td "1 bọc đen" at bounding box center [97, 466] width 77 height 48
checkbox input "true"
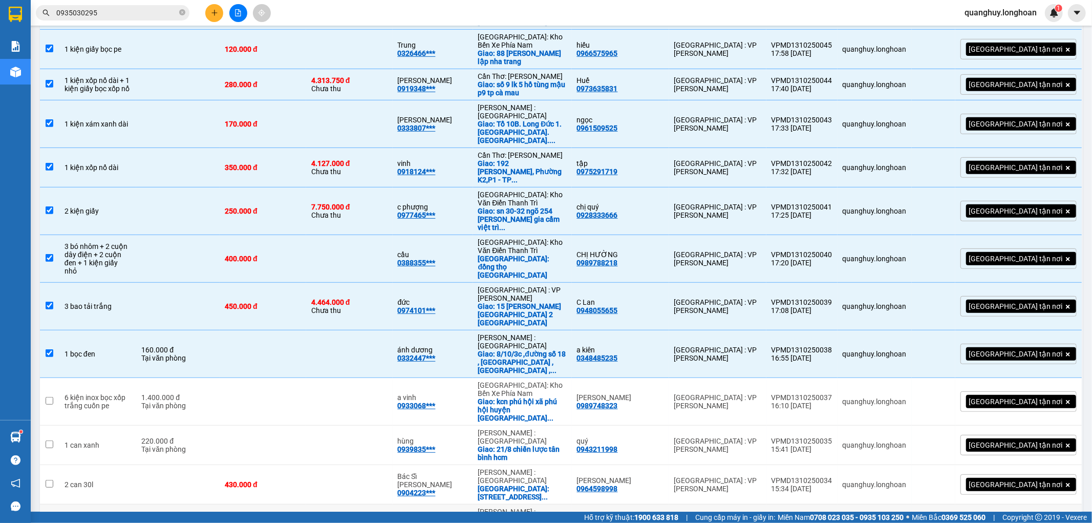
scroll to position [341, 0]
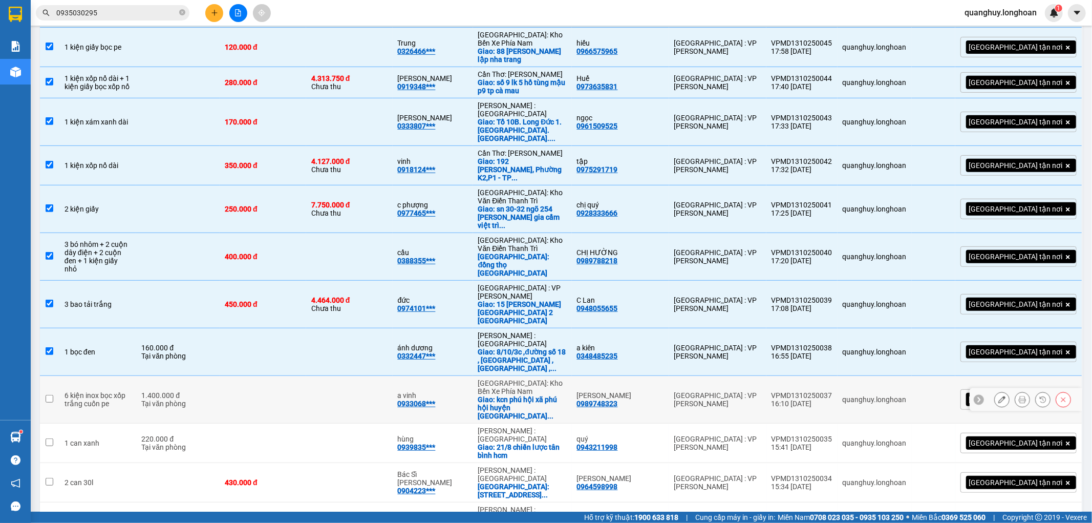
click at [132, 391] on div "6 kiện inox bọc xốp trắng cuốn pe" at bounding box center [98, 399] width 67 height 16
checkbox input "true"
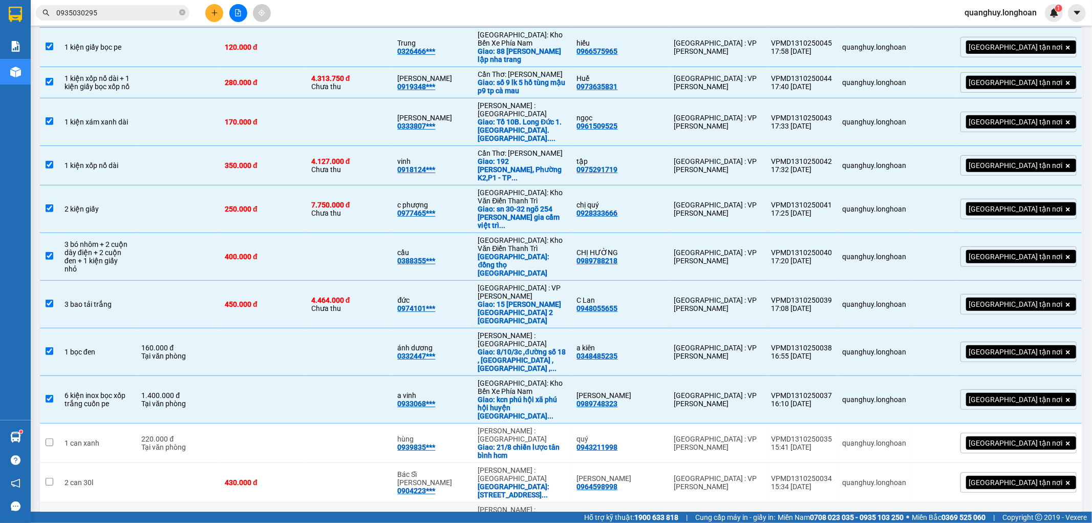
click at [132, 518] on div "1 kiện nhôm dài bọc pe" at bounding box center [98, 526] width 67 height 16
checkbox input "true"
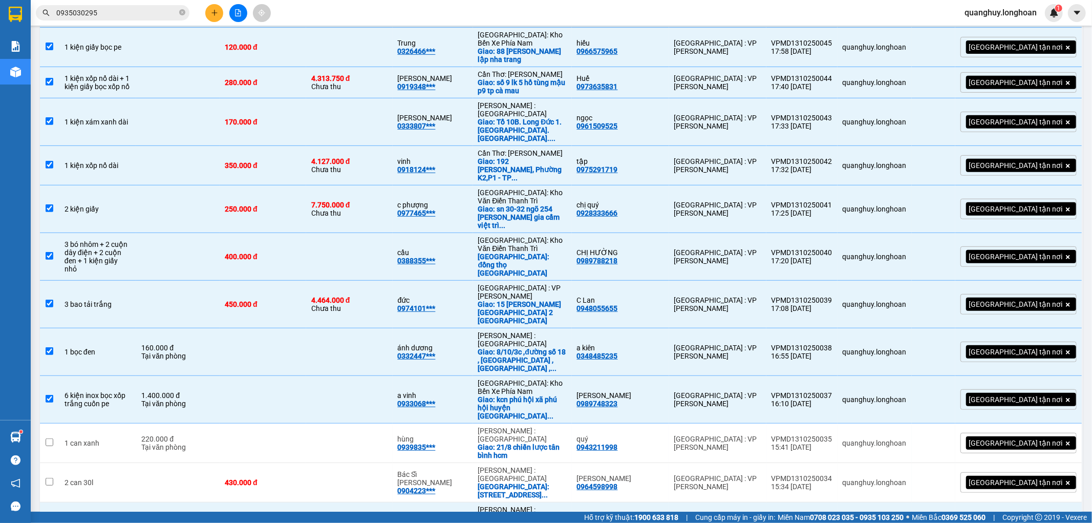
scroll to position [398, 0]
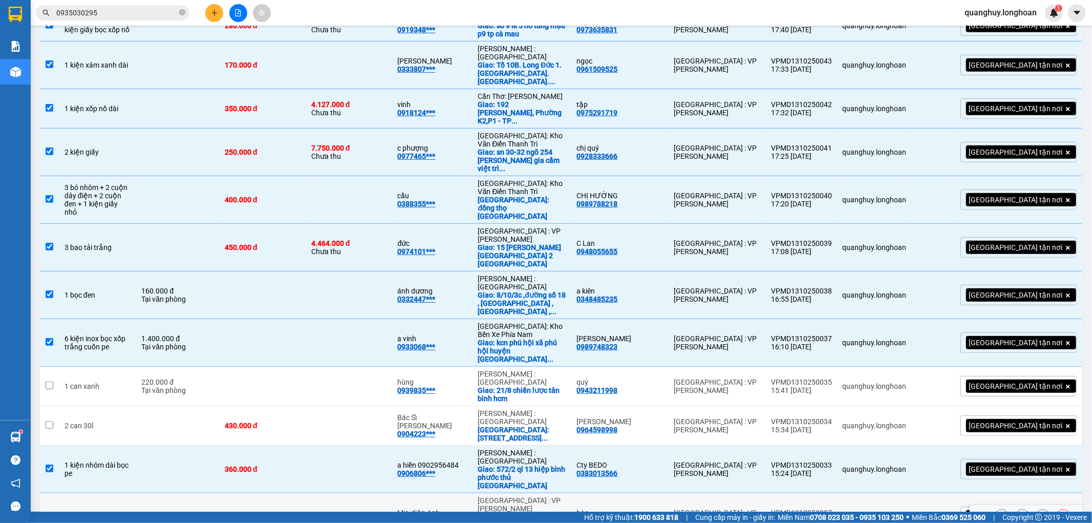
click at [113, 493] on td "2 bao tải xanh" at bounding box center [97, 517] width 77 height 48
checkbox input "true"
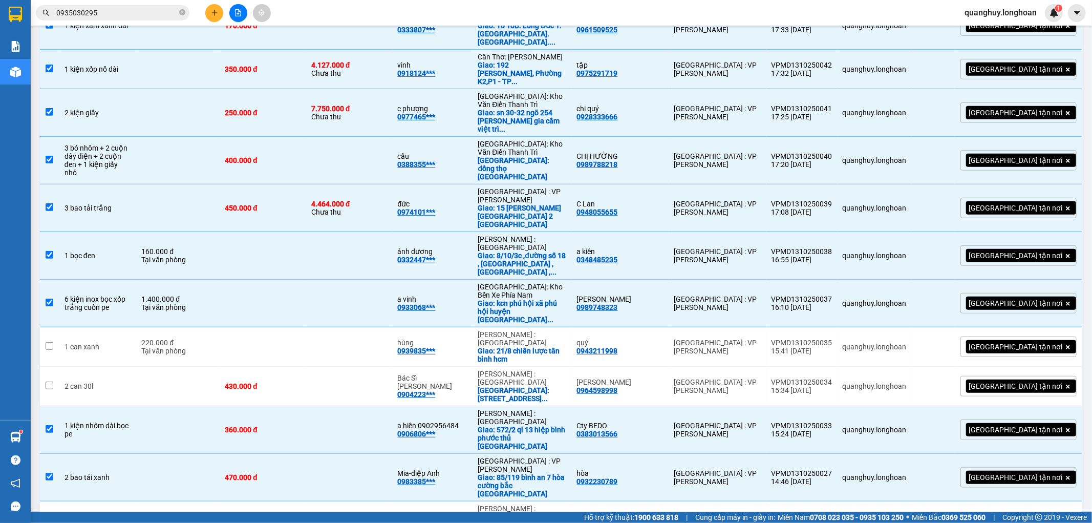
scroll to position [455, 0]
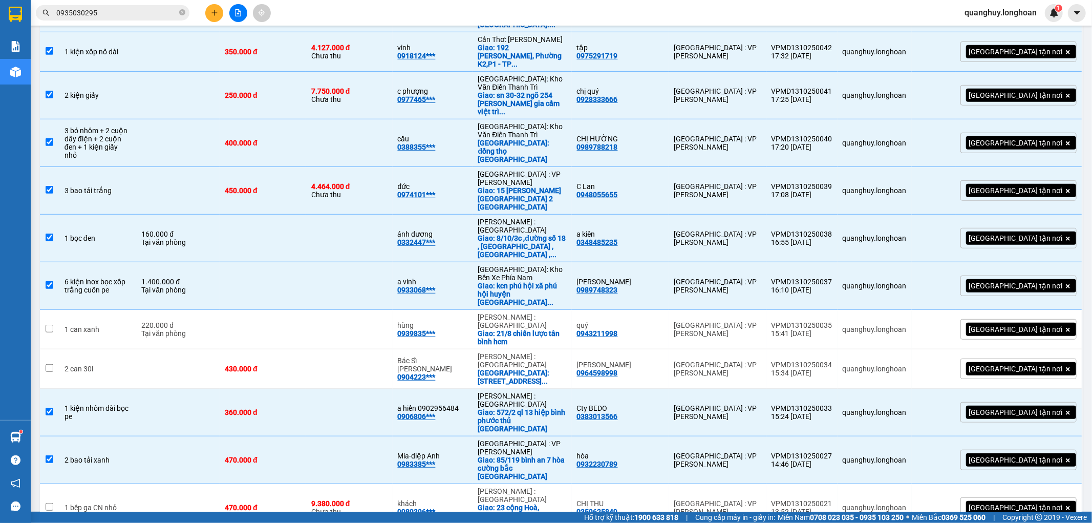
checkbox input "true"
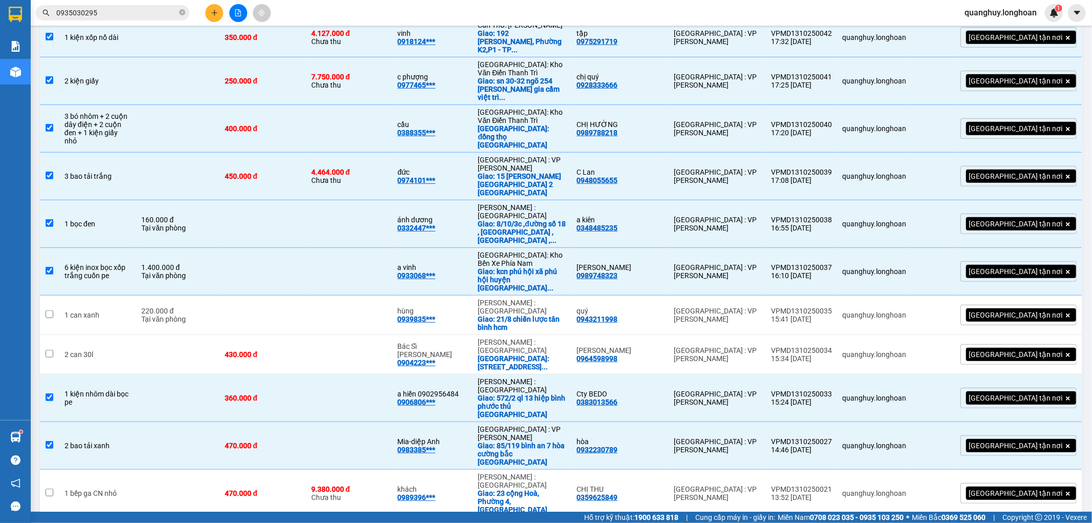
scroll to position [512, 0]
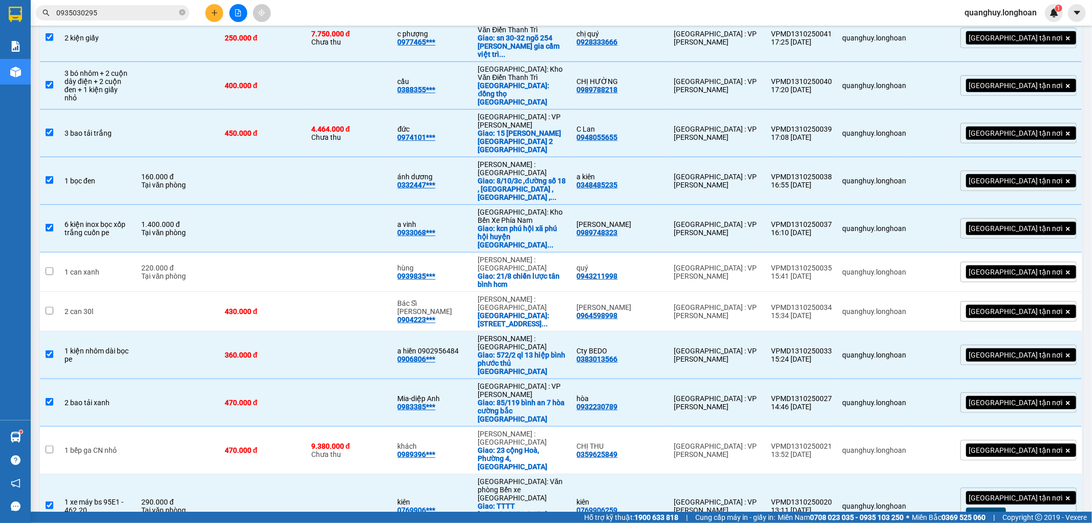
checkbox input "true"
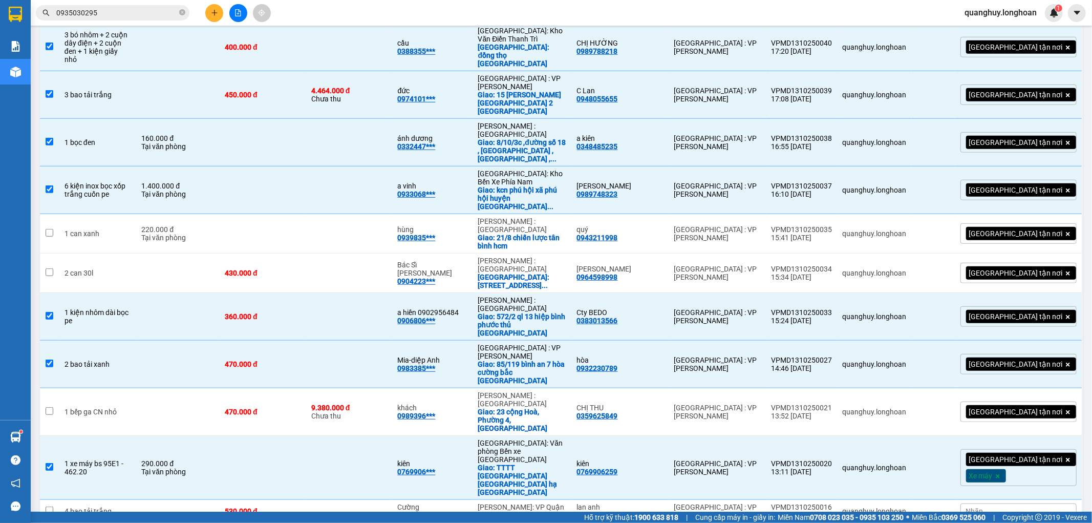
scroll to position [569, 0]
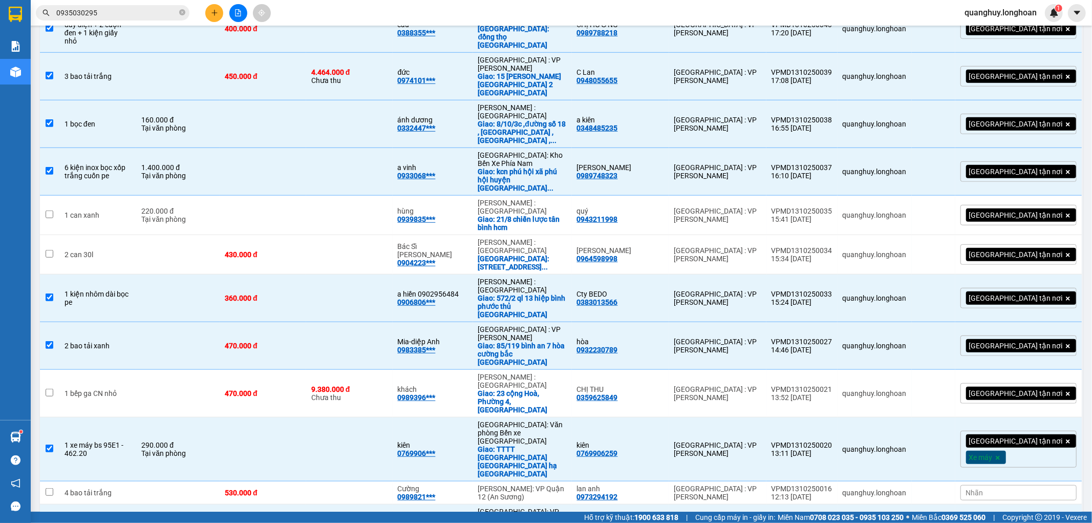
checkbox input "true"
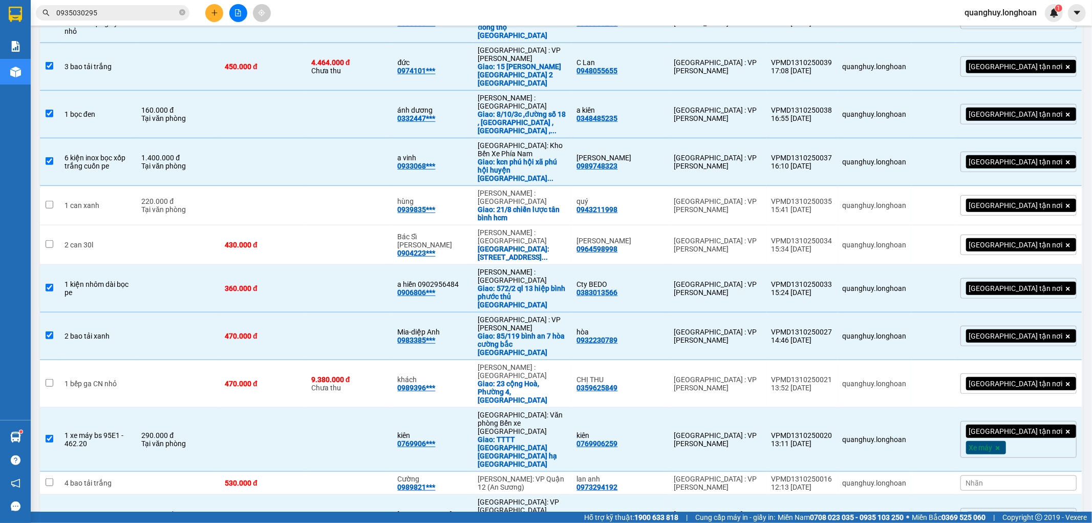
scroll to position [581, 0]
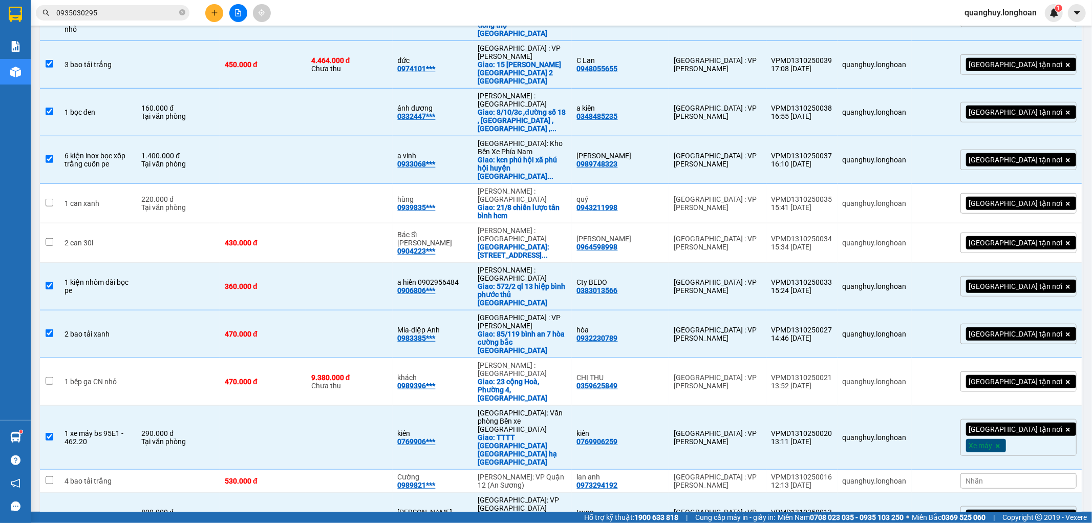
checkbox input "true"
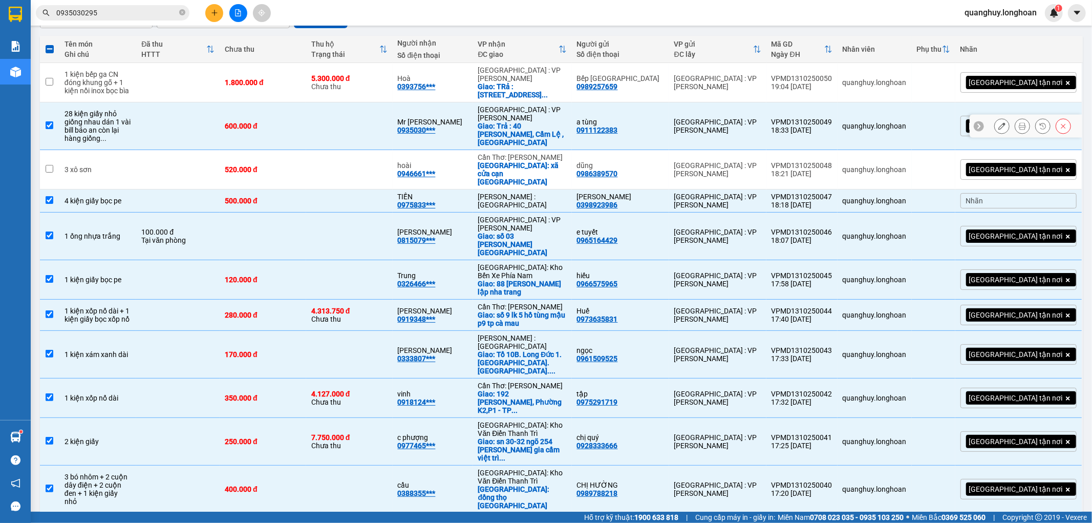
scroll to position [0, 0]
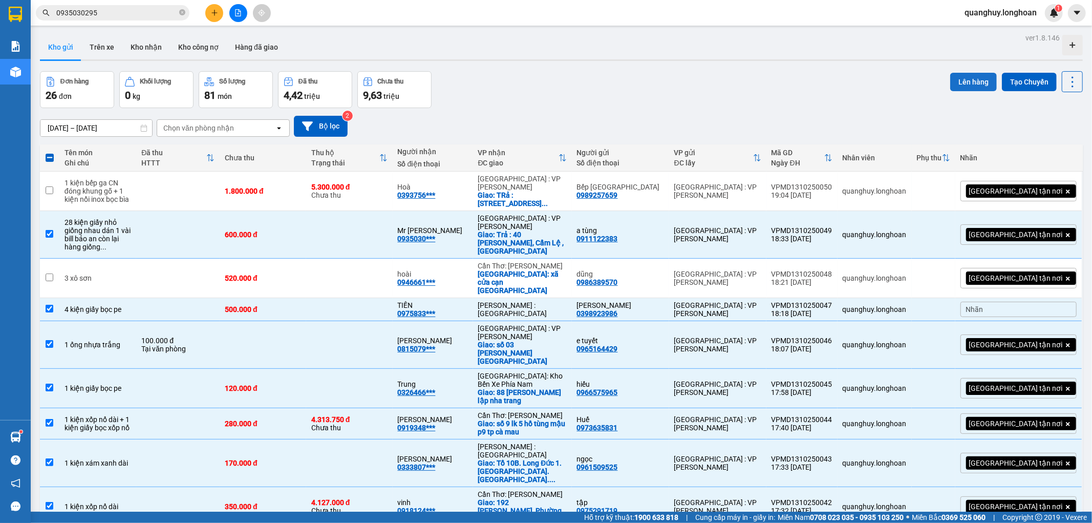
click at [971, 75] on button "Lên hàng" at bounding box center [973, 82] width 47 height 18
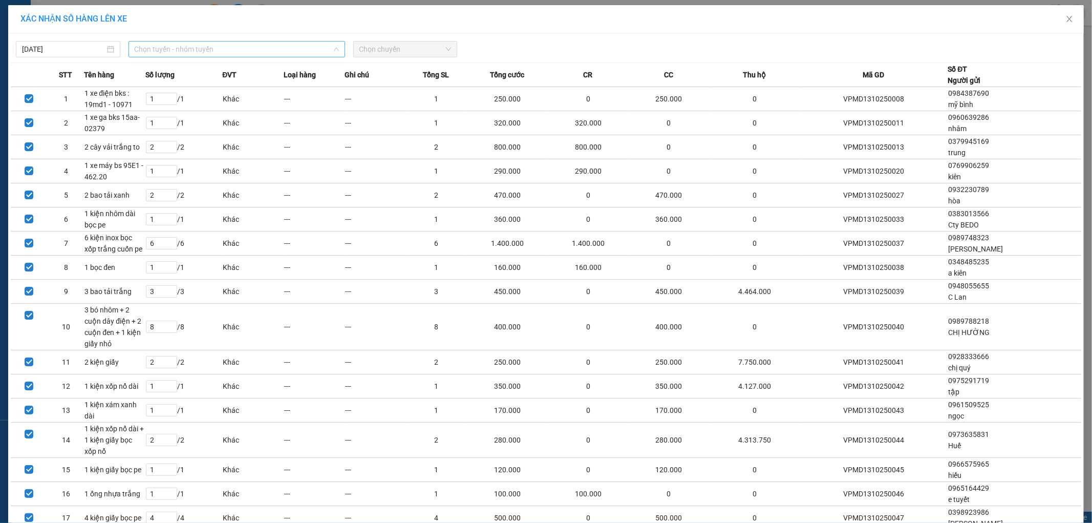
click at [189, 48] on span "Chọn tuyến - nhóm tuyến" at bounding box center [237, 48] width 204 height 15
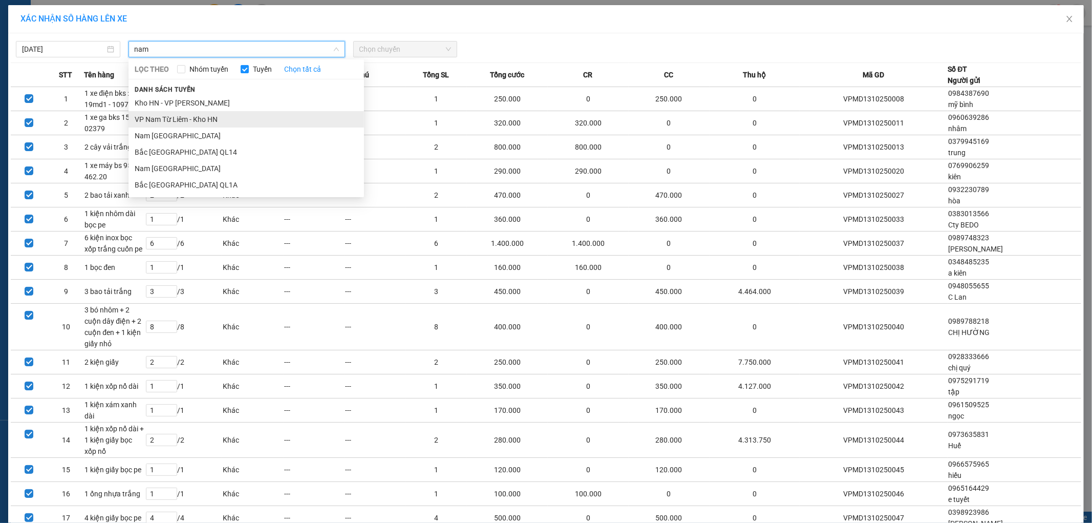
type input "nam"
click at [197, 117] on li "VP Nam Từ Liêm - Kho HN" at bounding box center [247, 119] width 236 height 16
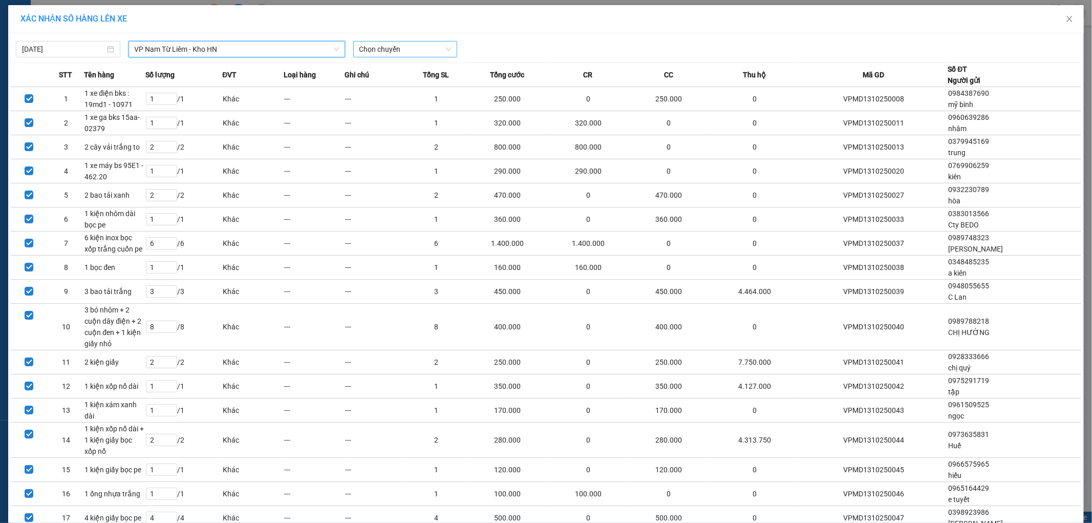
click at [420, 46] on span "Chọn chuyến" at bounding box center [405, 48] width 92 height 15
click at [379, 103] on div "21:00 (TC) - 29E-122.44" at bounding box center [395, 102] width 80 height 11
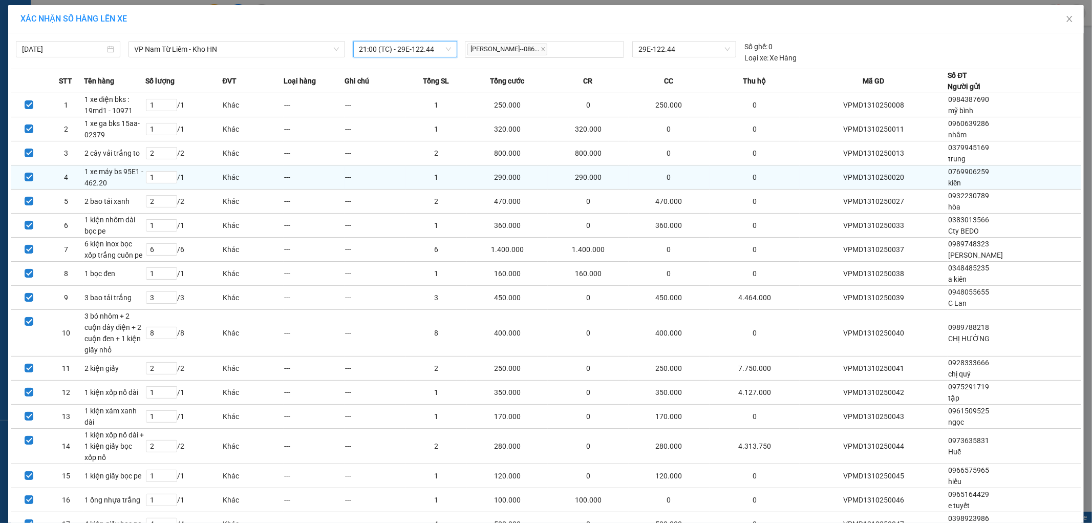
scroll to position [130, 0]
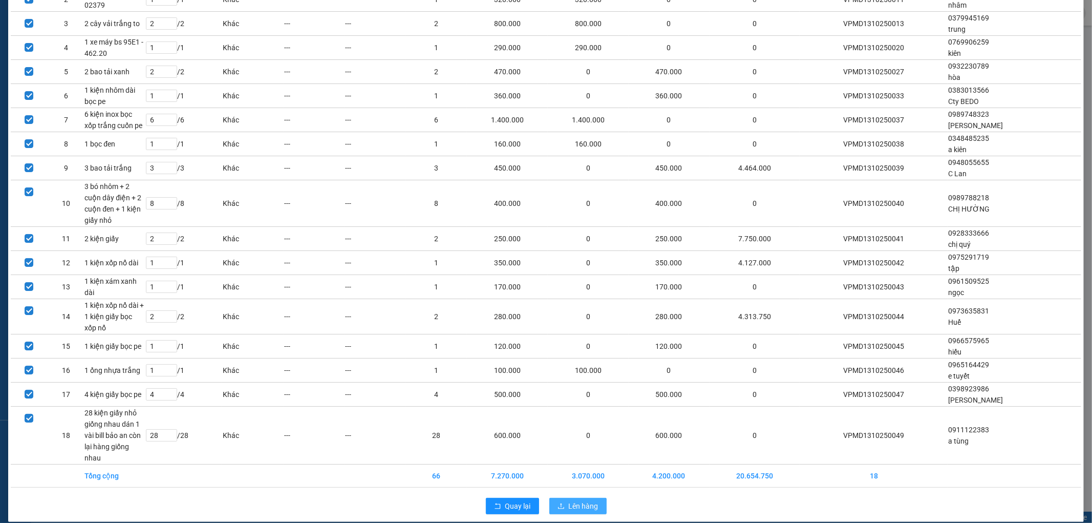
click at [560, 502] on icon "upload" at bounding box center [561, 505] width 7 height 7
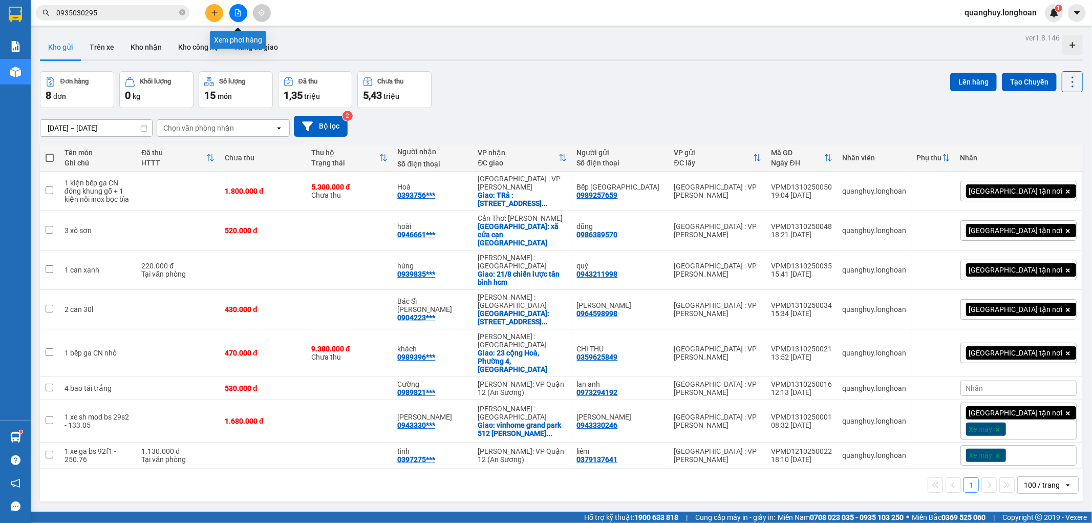
click at [238, 9] on icon "file-add" at bounding box center [238, 12] width 7 height 7
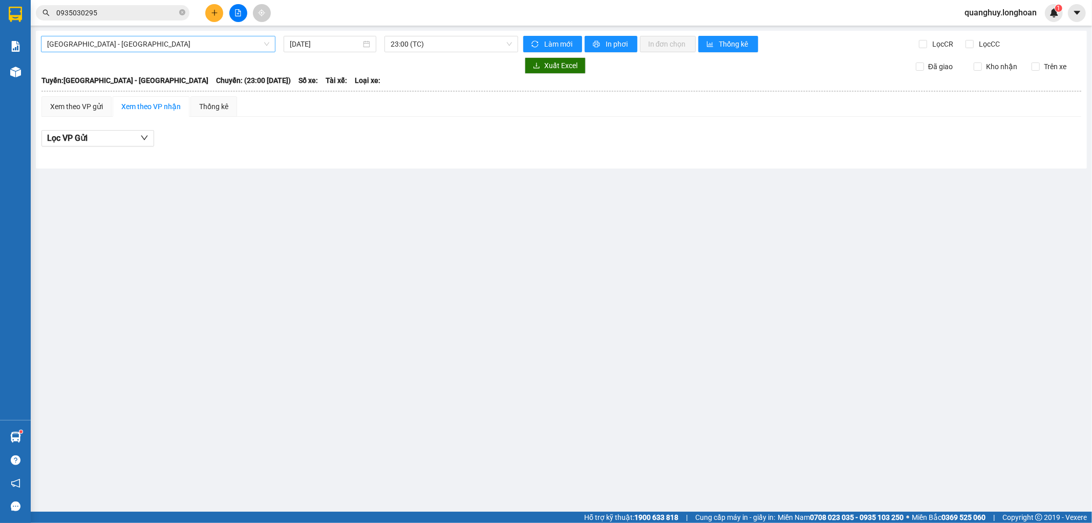
click at [198, 44] on span "[GEOGRAPHIC_DATA] - [GEOGRAPHIC_DATA]" at bounding box center [158, 43] width 222 height 15
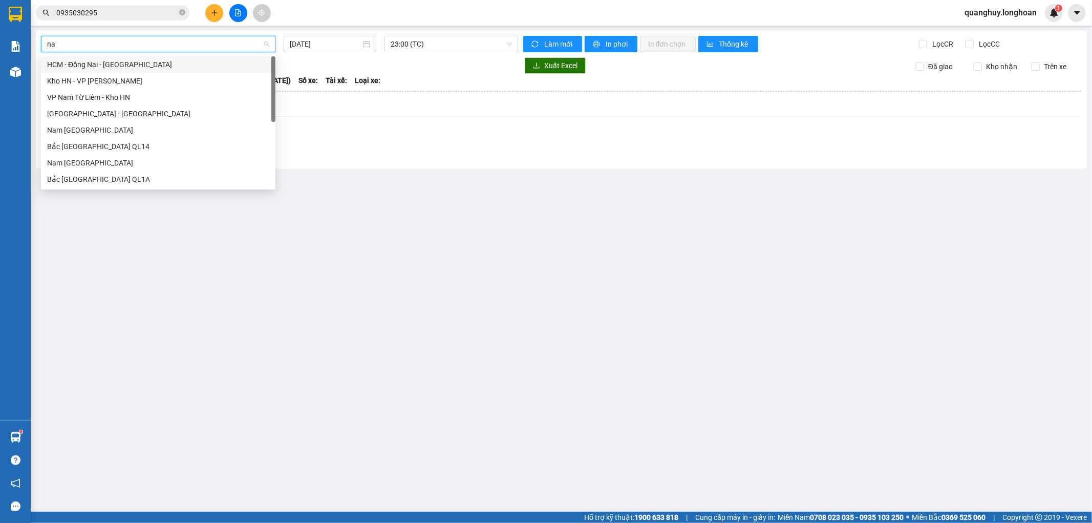
type input "nam"
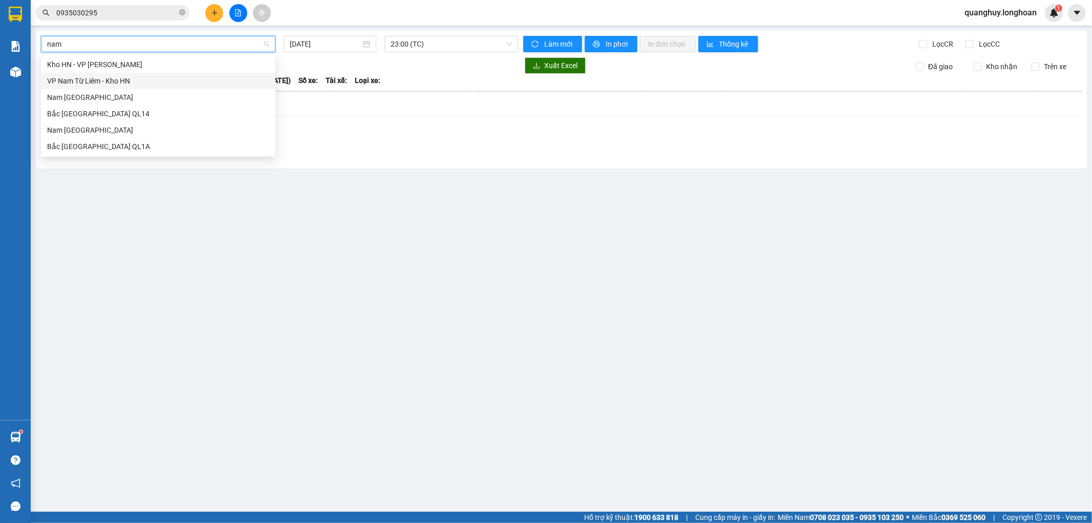
click at [98, 79] on div "VP Nam Từ Liêm - Kho HN" at bounding box center [158, 80] width 222 height 11
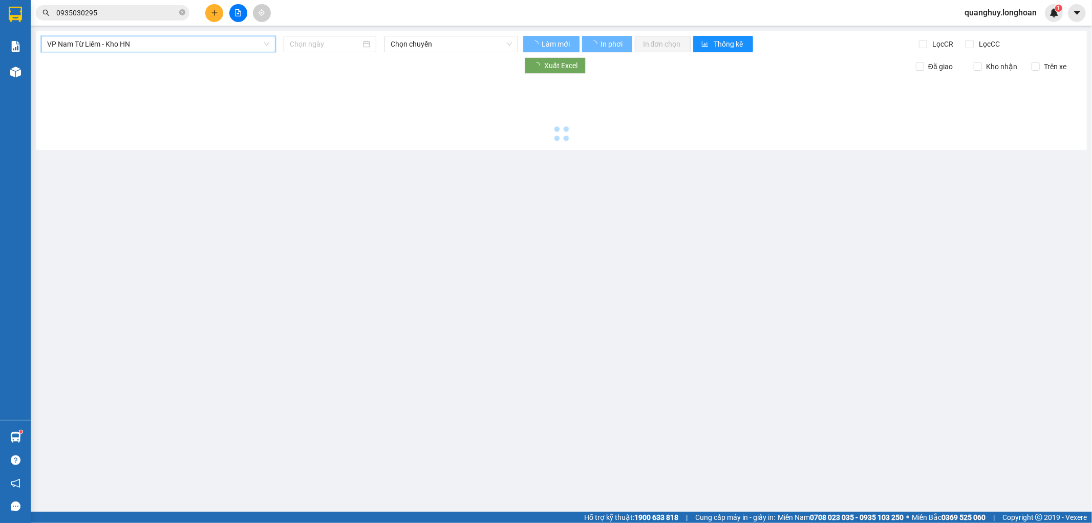
type input "[DATE]"
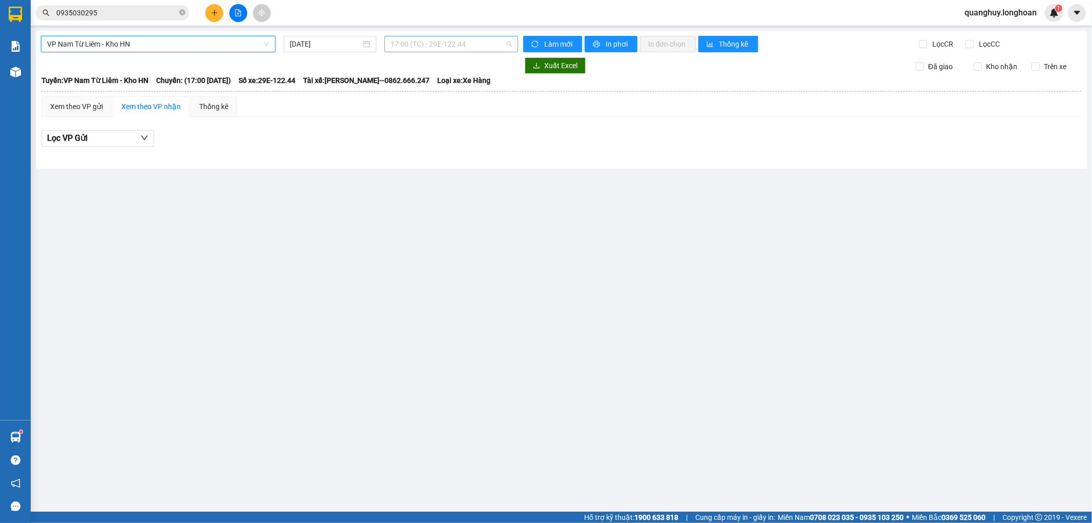
click at [467, 41] on span "17:00 (TC) - 29E-122.44" at bounding box center [451, 43] width 121 height 15
click at [421, 99] on div "21:00 (TC) - 29E-122.44" at bounding box center [431, 97] width 80 height 11
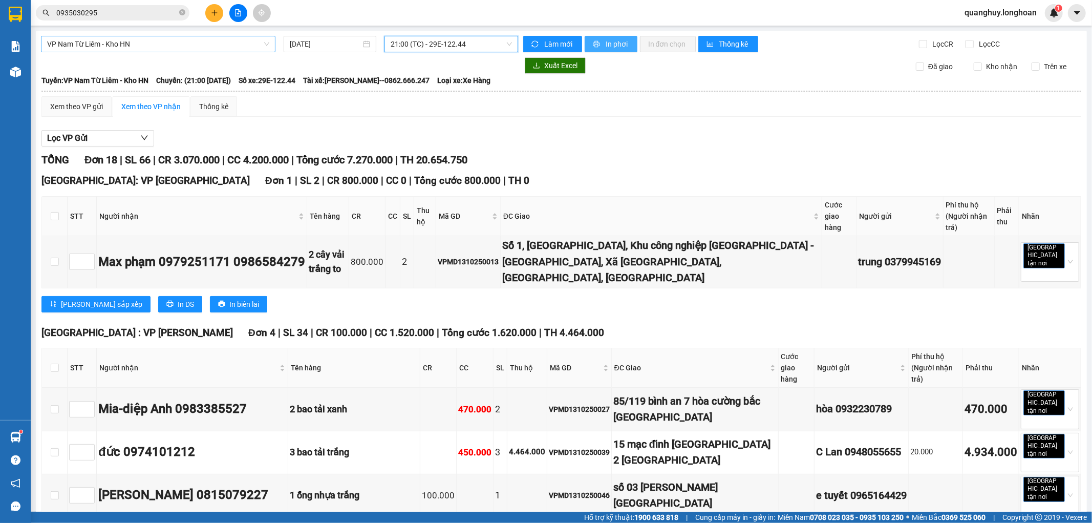
click at [620, 46] on span "In phơi" at bounding box center [618, 43] width 24 height 11
